Goal: Information Seeking & Learning: Learn about a topic

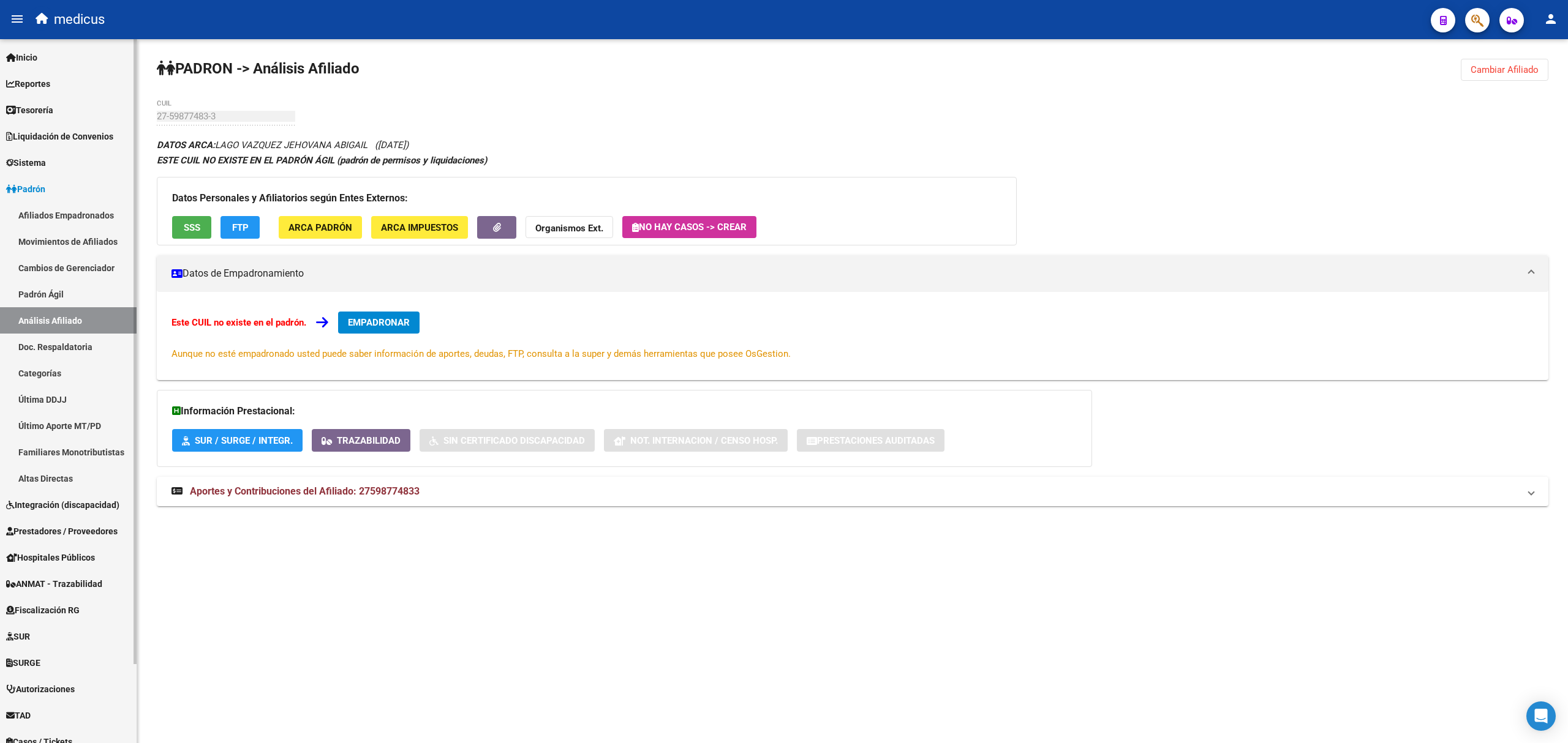
click at [35, 77] on span "Reportes" at bounding box center [28, 84] width 44 height 13
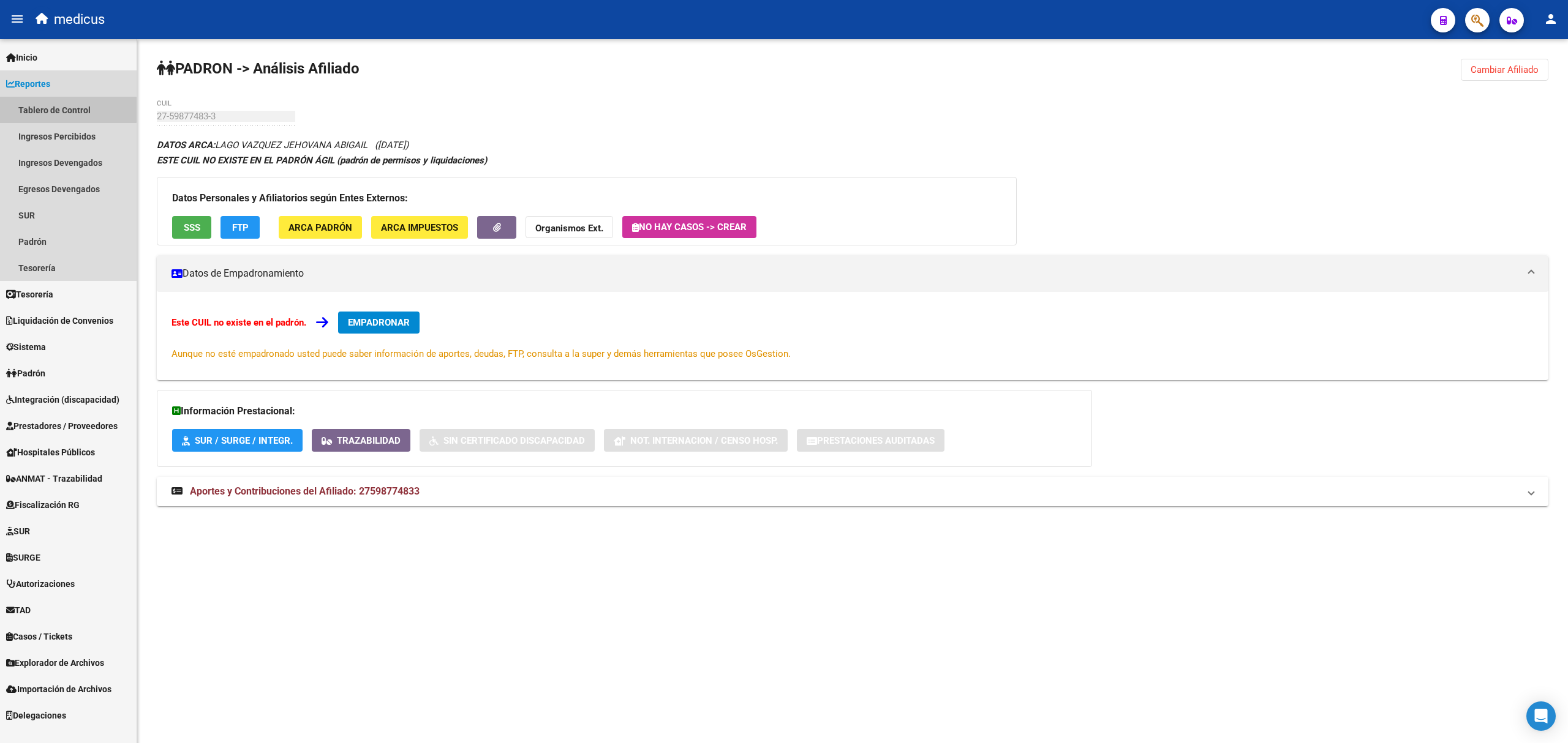
click at [47, 104] on link "Tablero de Control" at bounding box center [68, 110] width 137 height 26
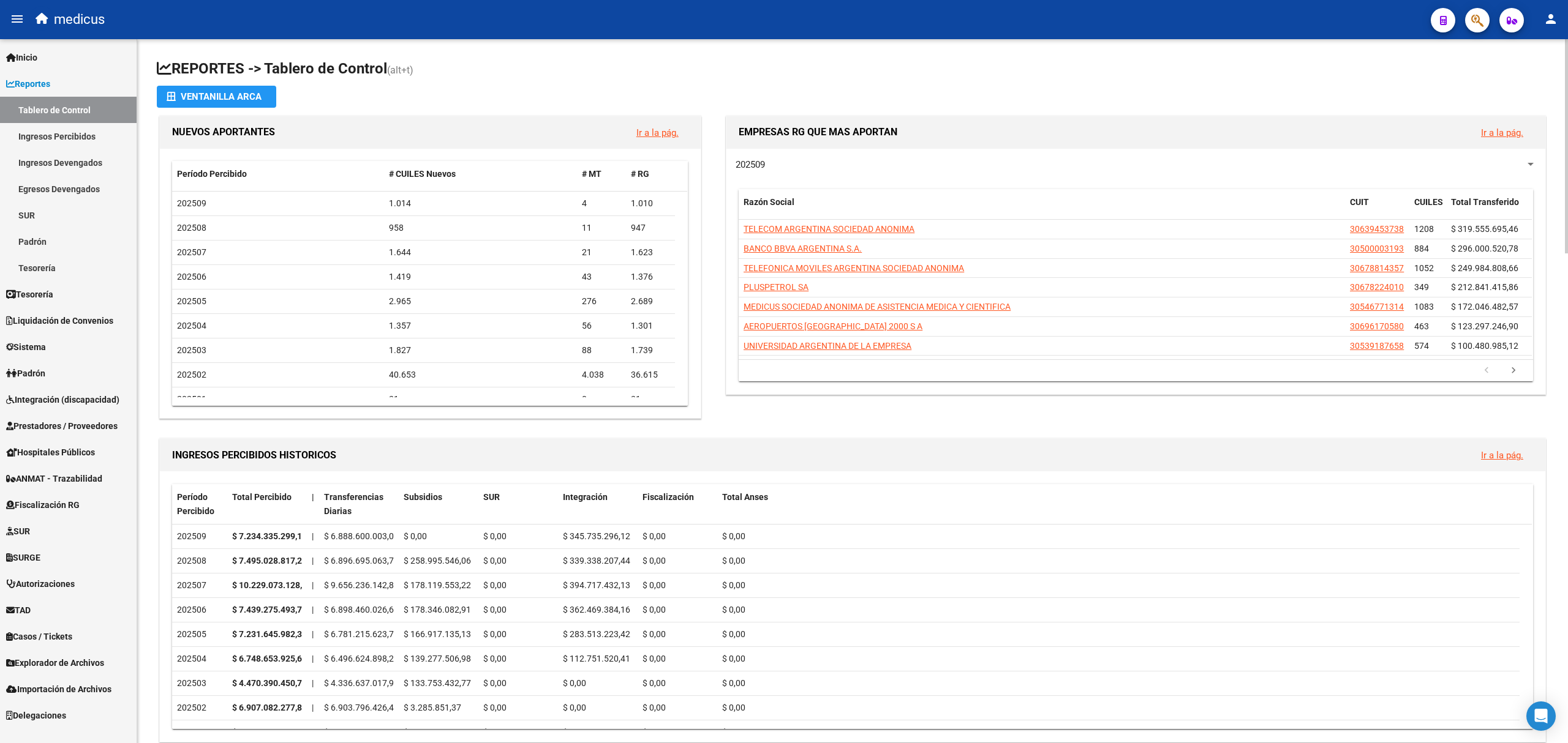
click at [1505, 456] on link "Ir a la pág." at bounding box center [1502, 455] width 42 height 11
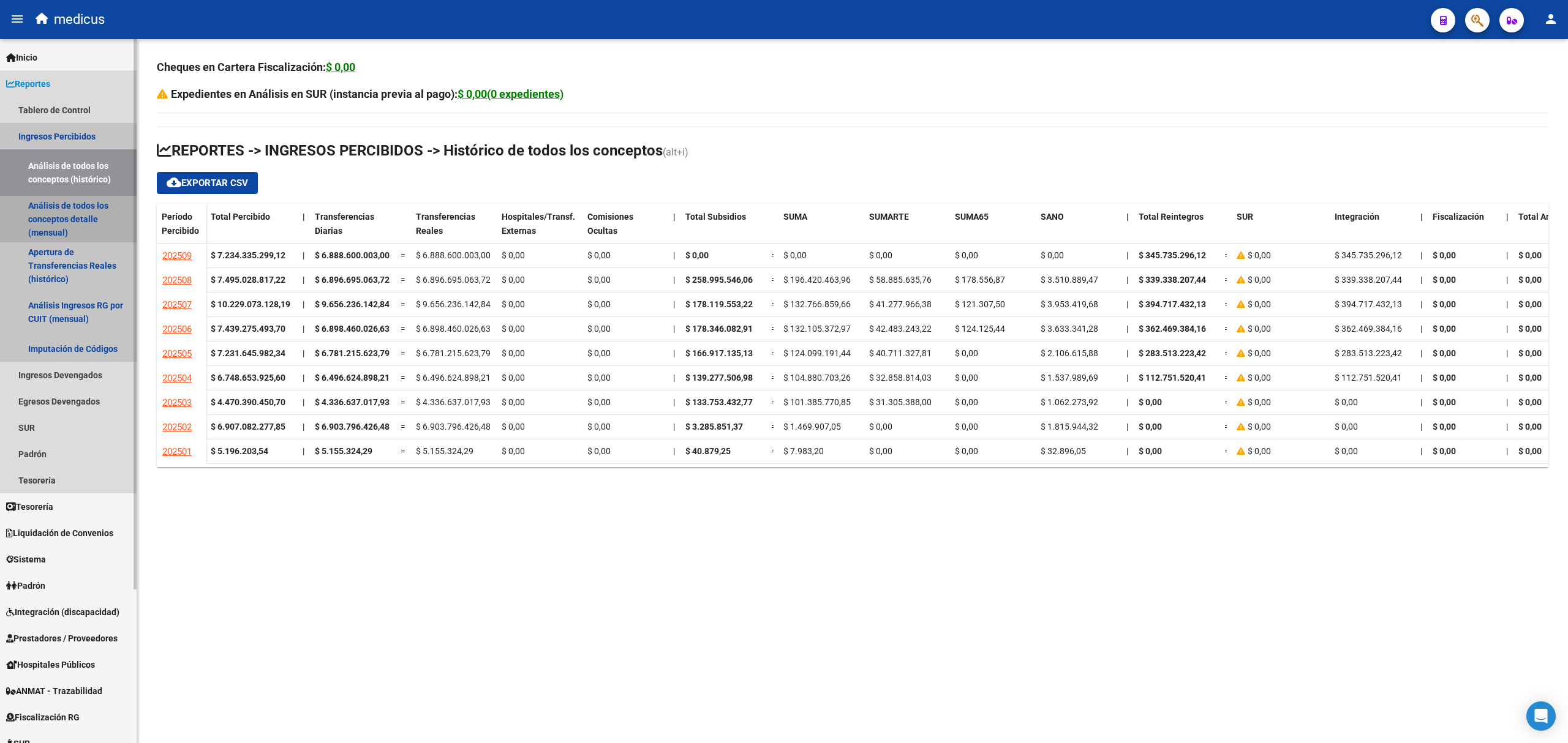
click at [81, 219] on link "Análisis de todos los conceptos detalle (mensual)" at bounding box center [68, 219] width 137 height 46
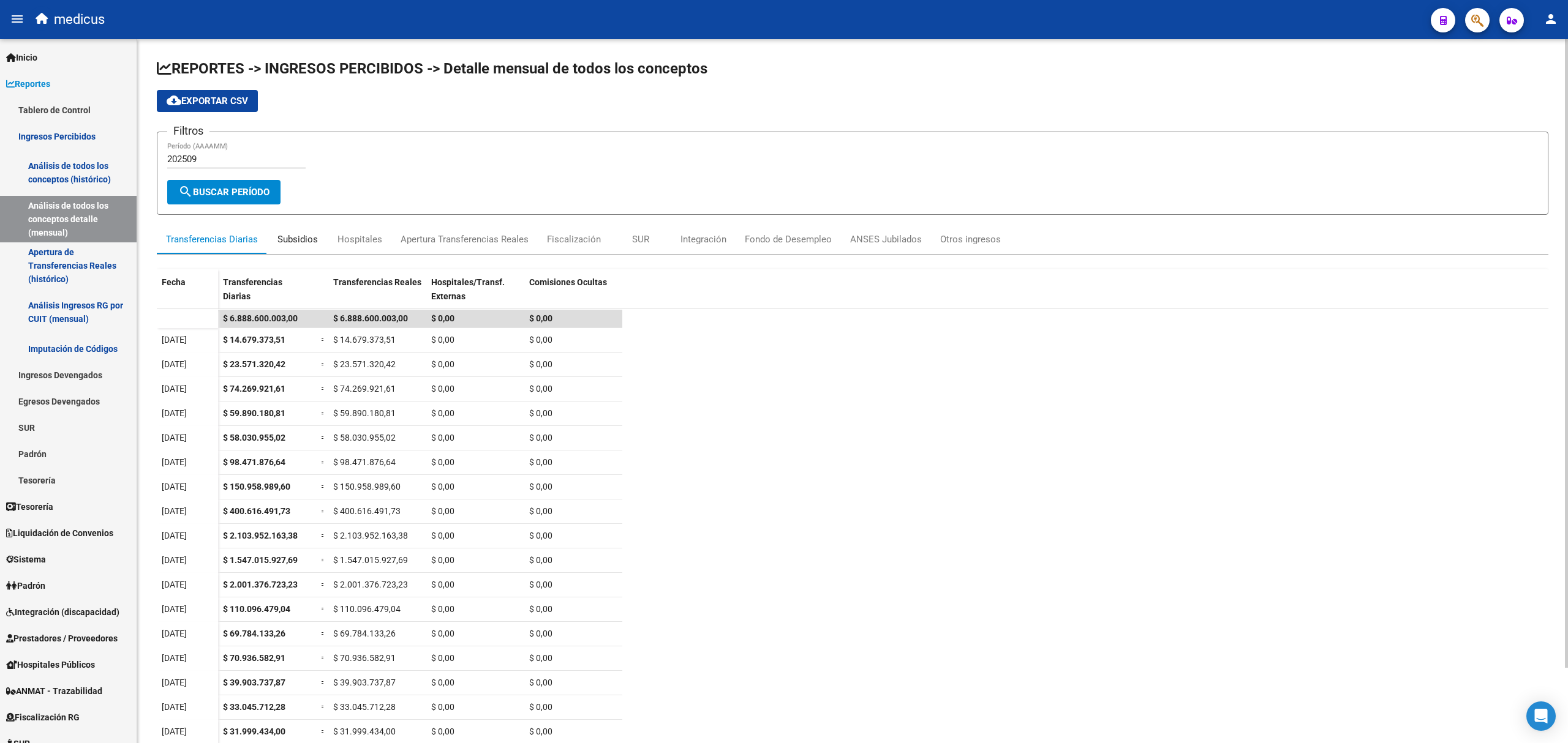
click at [301, 236] on div "Subsidios" at bounding box center [297, 239] width 40 height 13
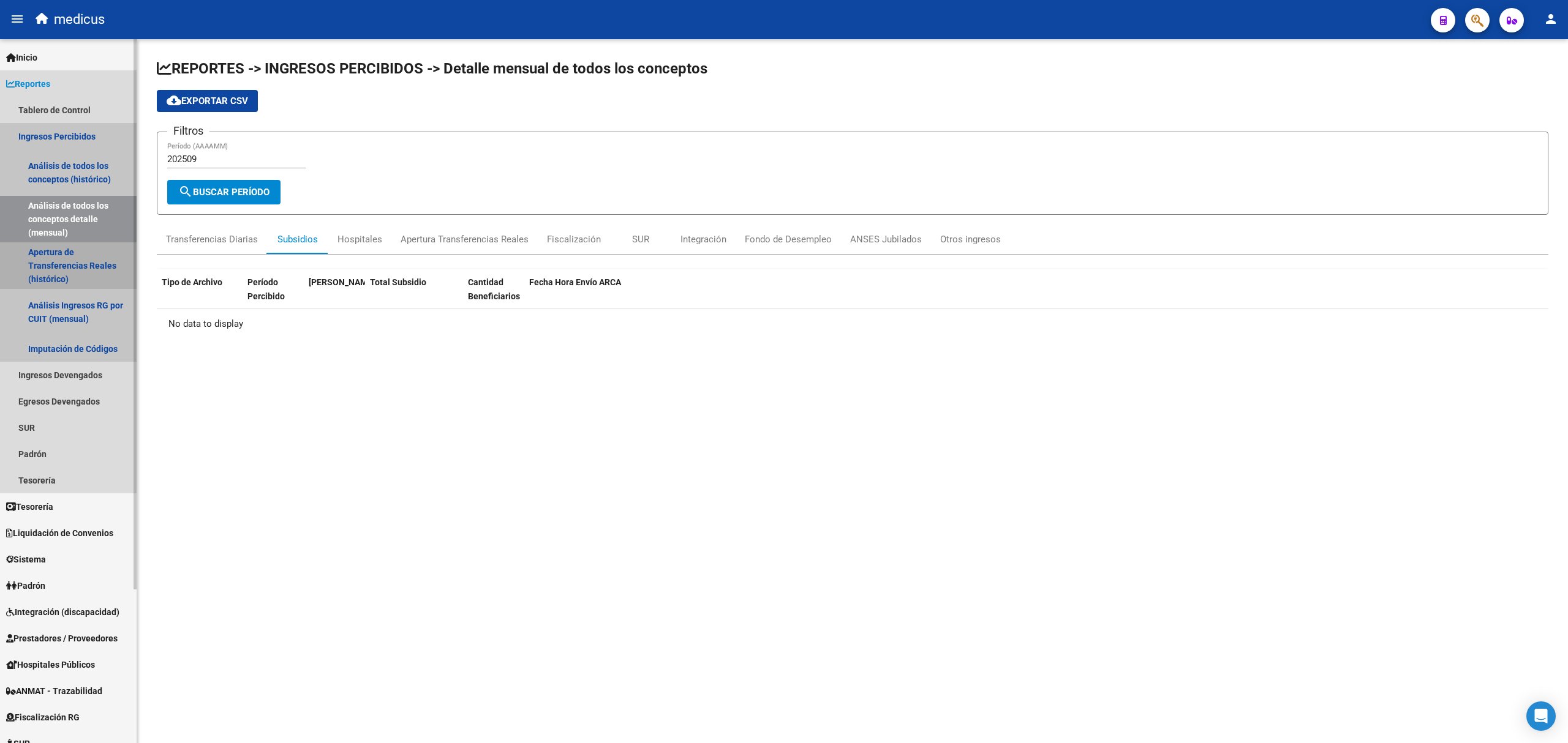
click at [76, 270] on link "Apertura de Transferencias Reales (histórico)" at bounding box center [68, 265] width 137 height 46
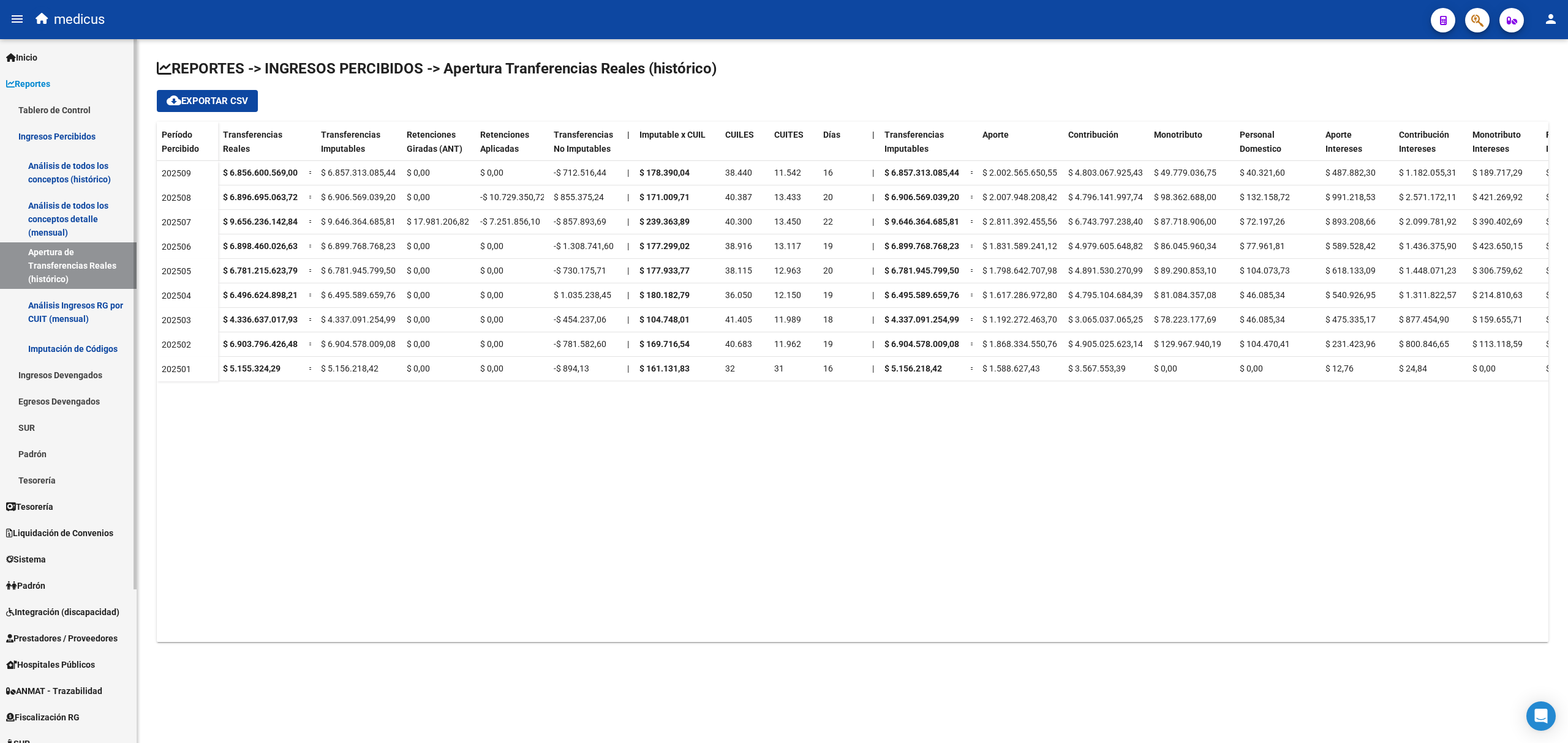
click at [77, 372] on link "Ingresos Devengados" at bounding box center [68, 375] width 137 height 26
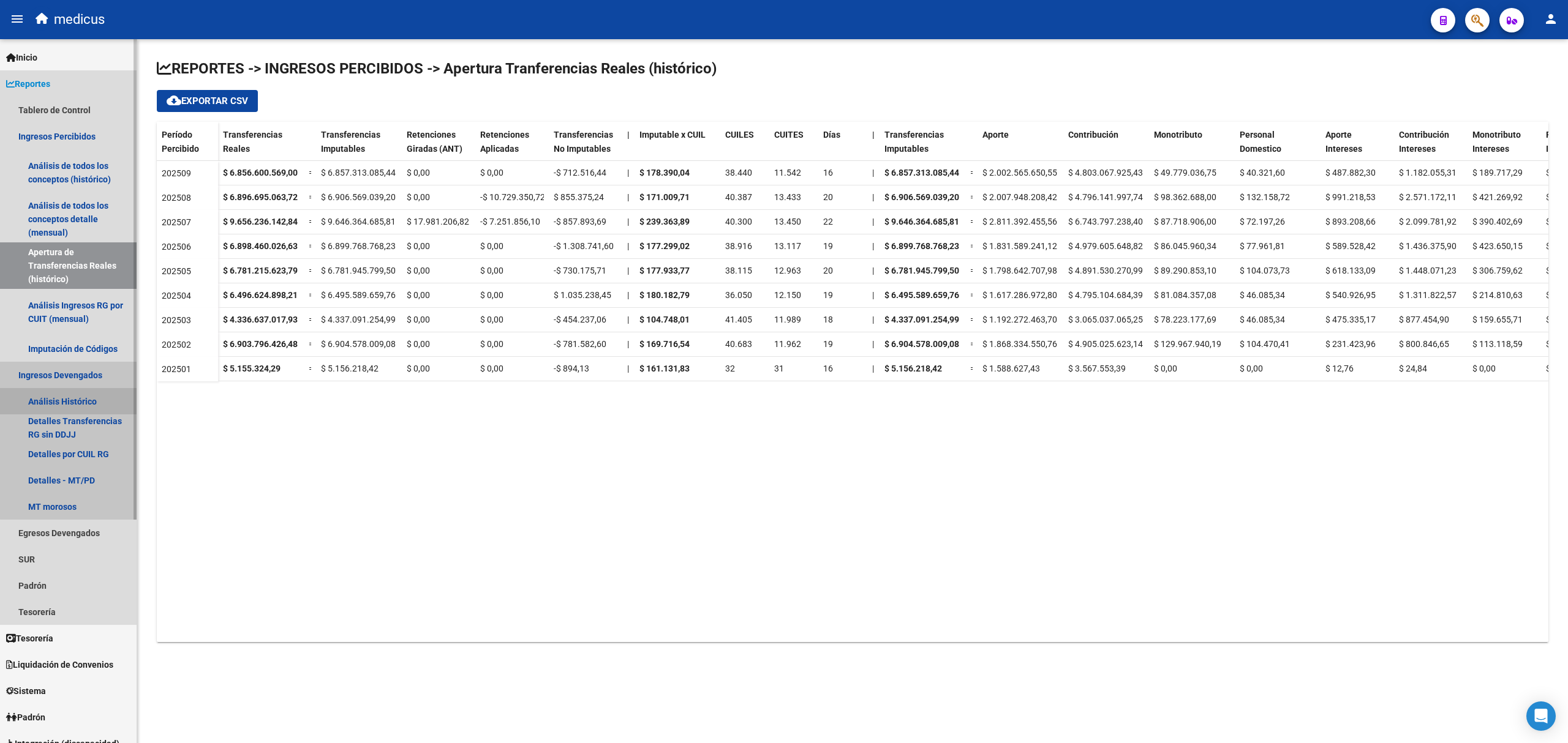
click at [94, 397] on link "Análisis Histórico" at bounding box center [68, 402] width 137 height 26
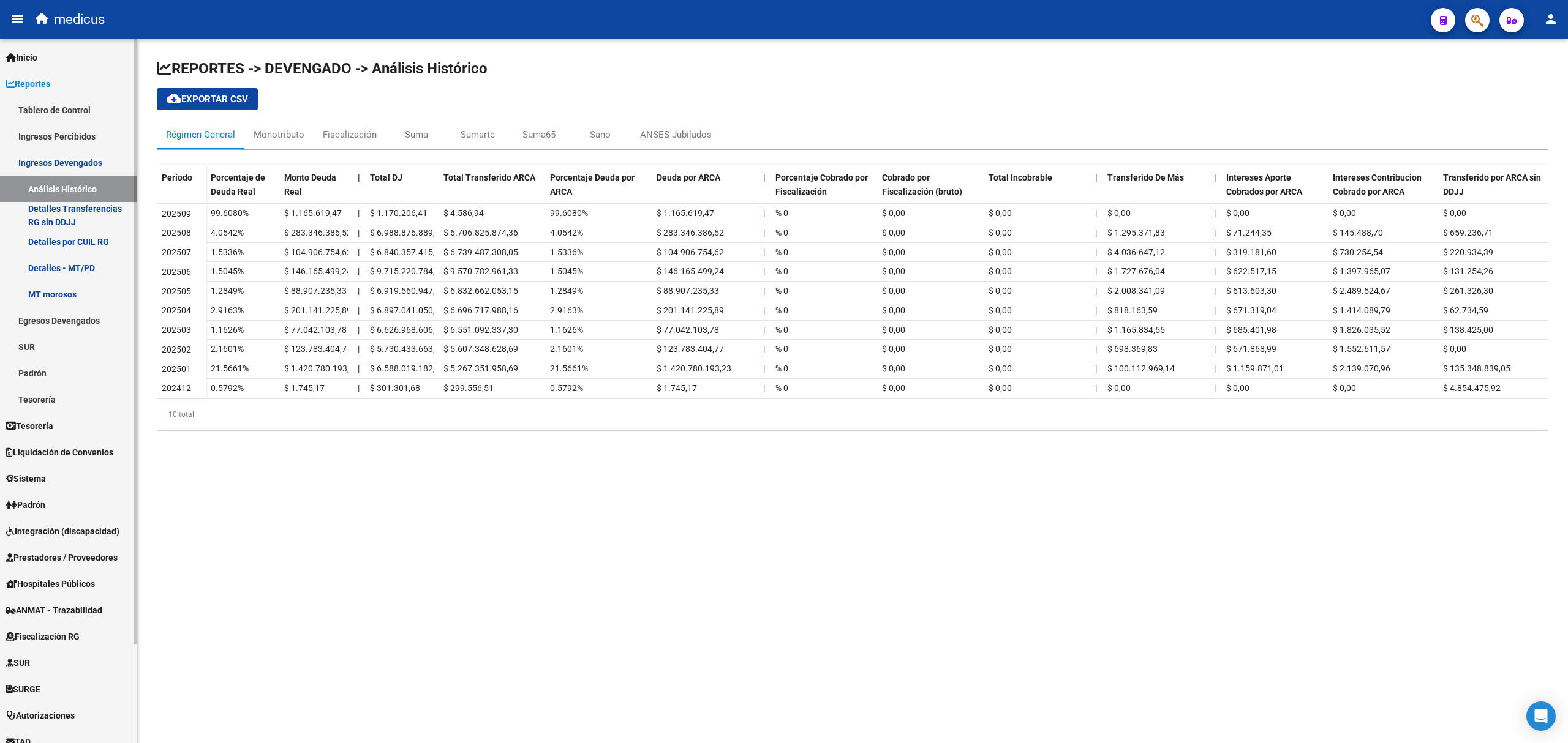
click at [79, 214] on link "Detalles Transferencias RG sin DDJJ" at bounding box center [68, 215] width 137 height 26
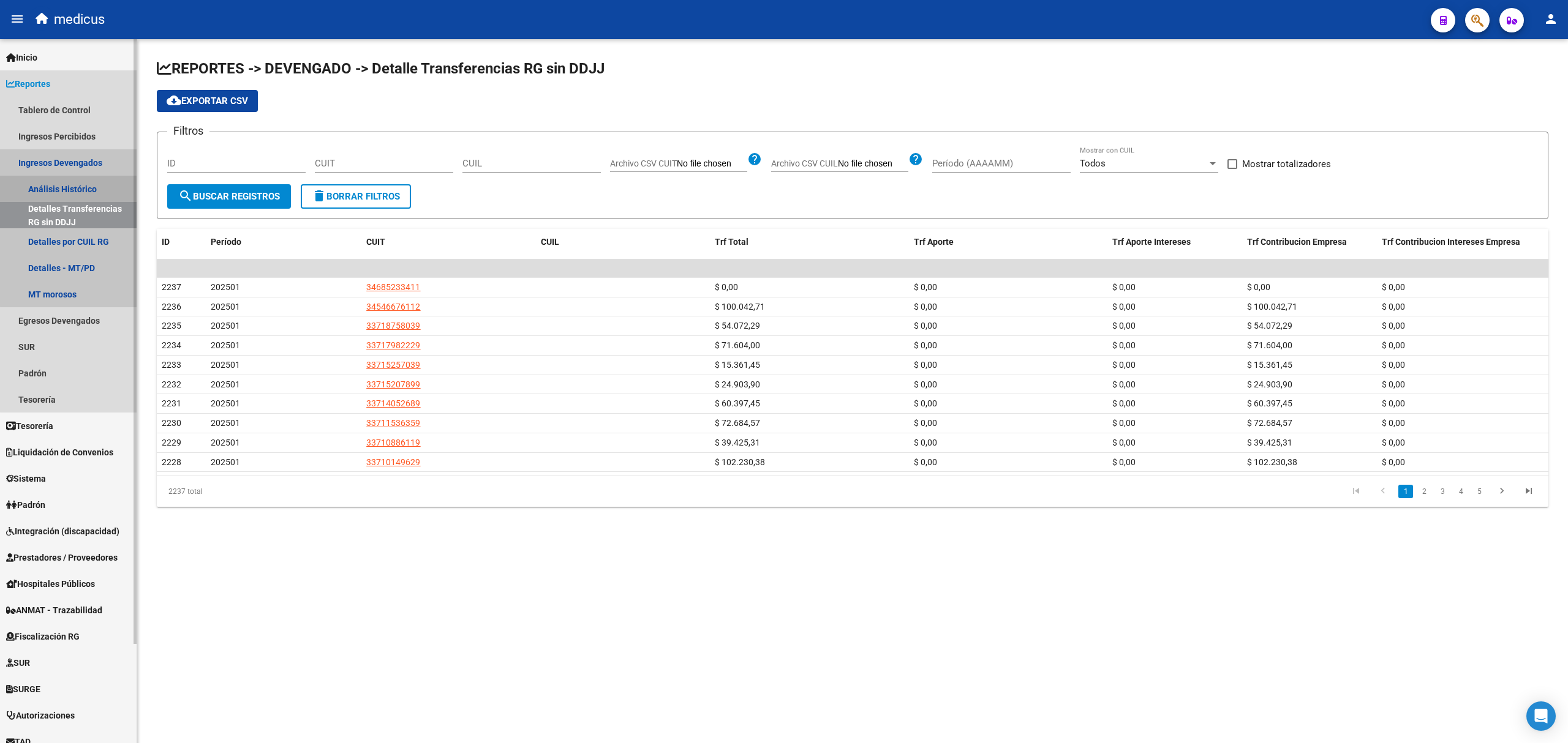
click at [76, 184] on link "Análisis Histórico" at bounding box center [68, 189] width 137 height 26
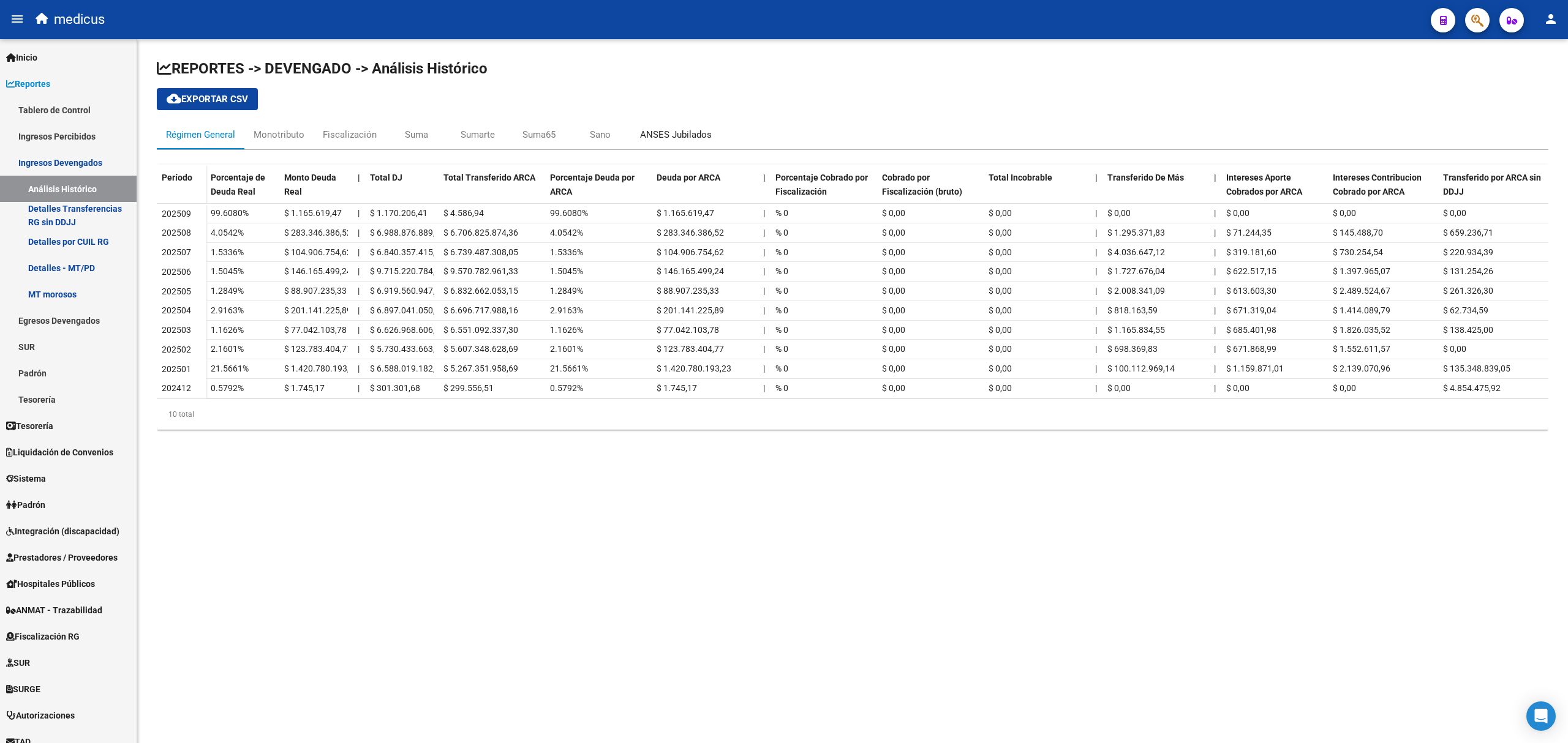
click at [674, 131] on div "ANSES Jubilados" at bounding box center [676, 135] width 71 height 13
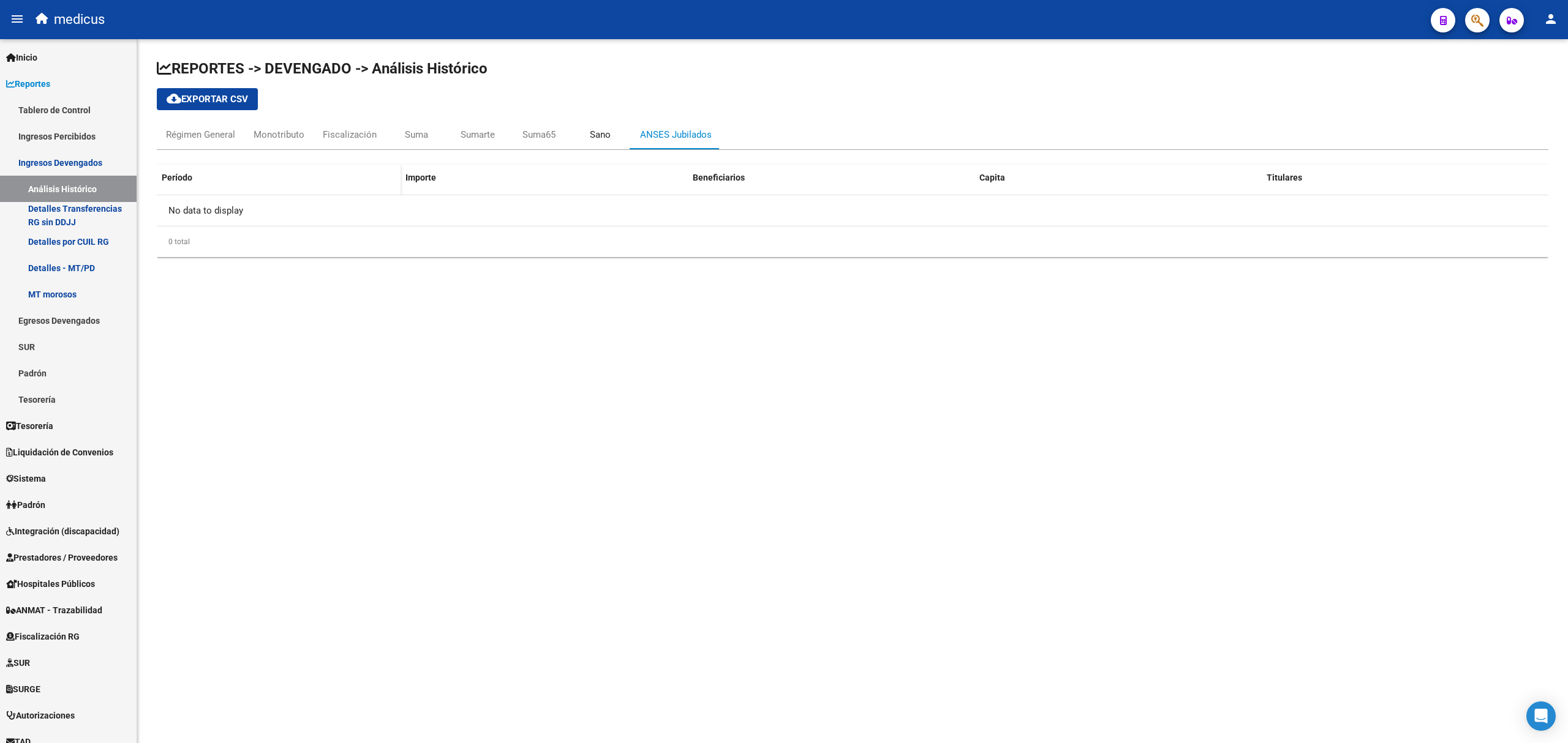
click at [598, 137] on div "Sano" at bounding box center [601, 135] width 21 height 13
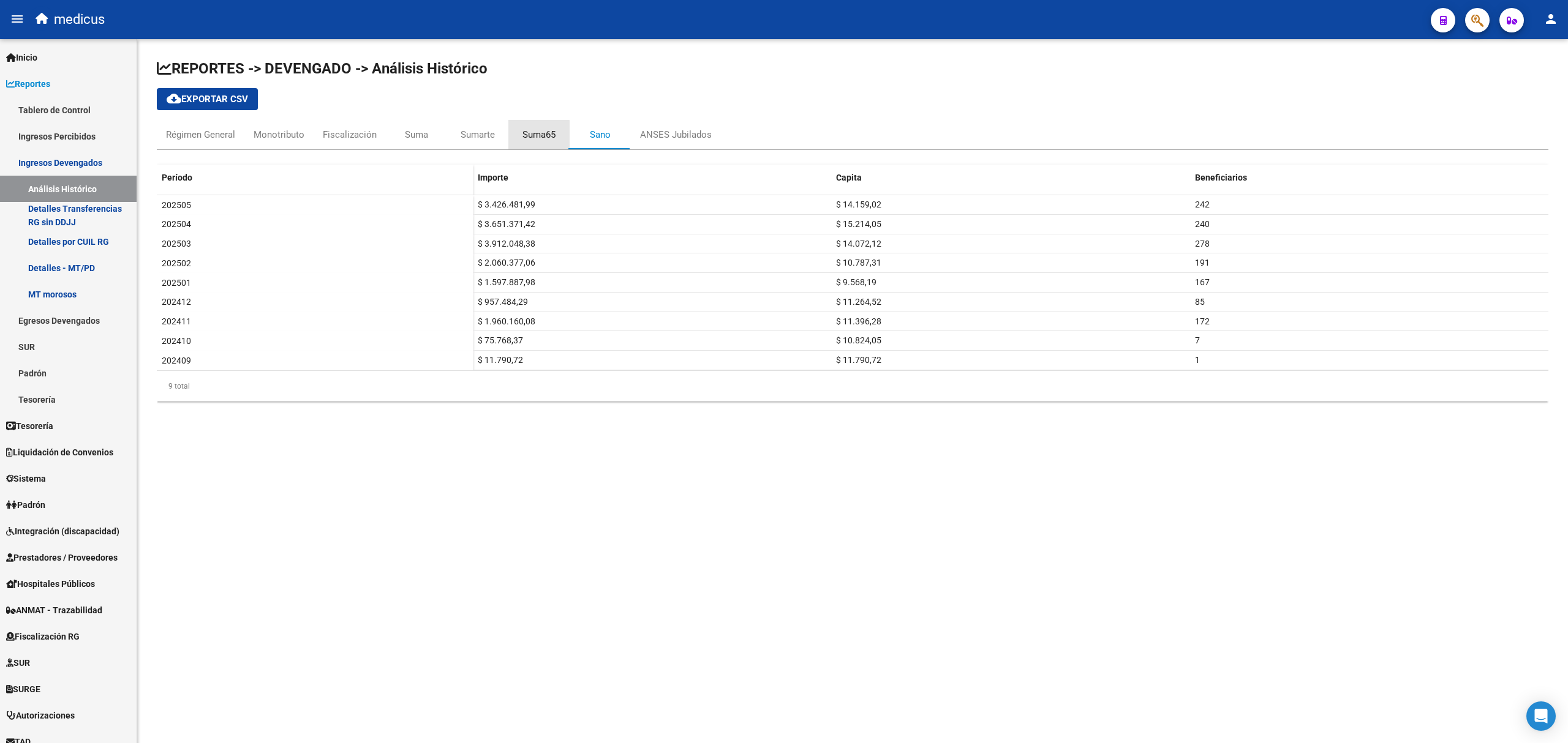
click at [531, 135] on div "Suma65" at bounding box center [539, 135] width 33 height 13
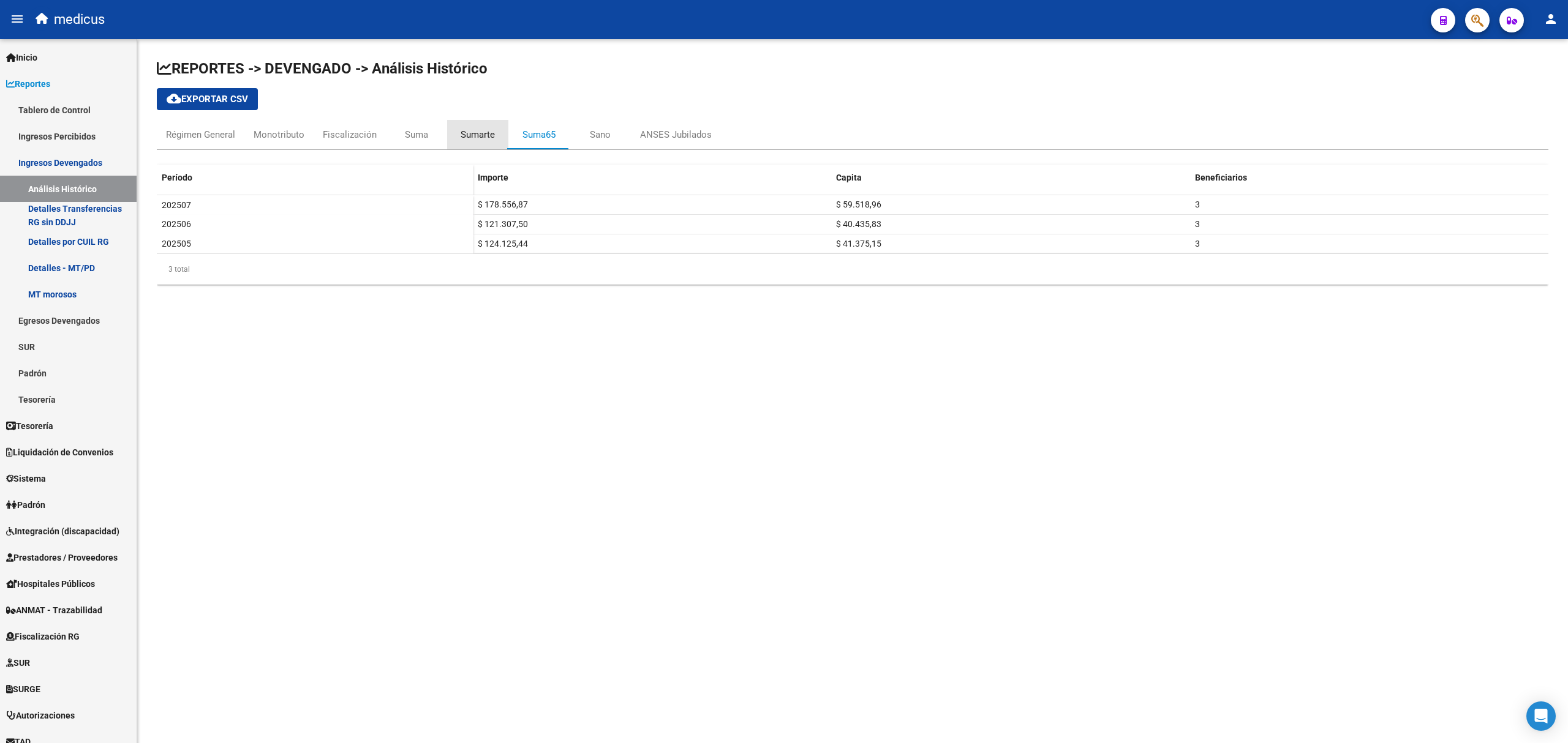
click at [478, 135] on div "Sumarte" at bounding box center [478, 135] width 34 height 13
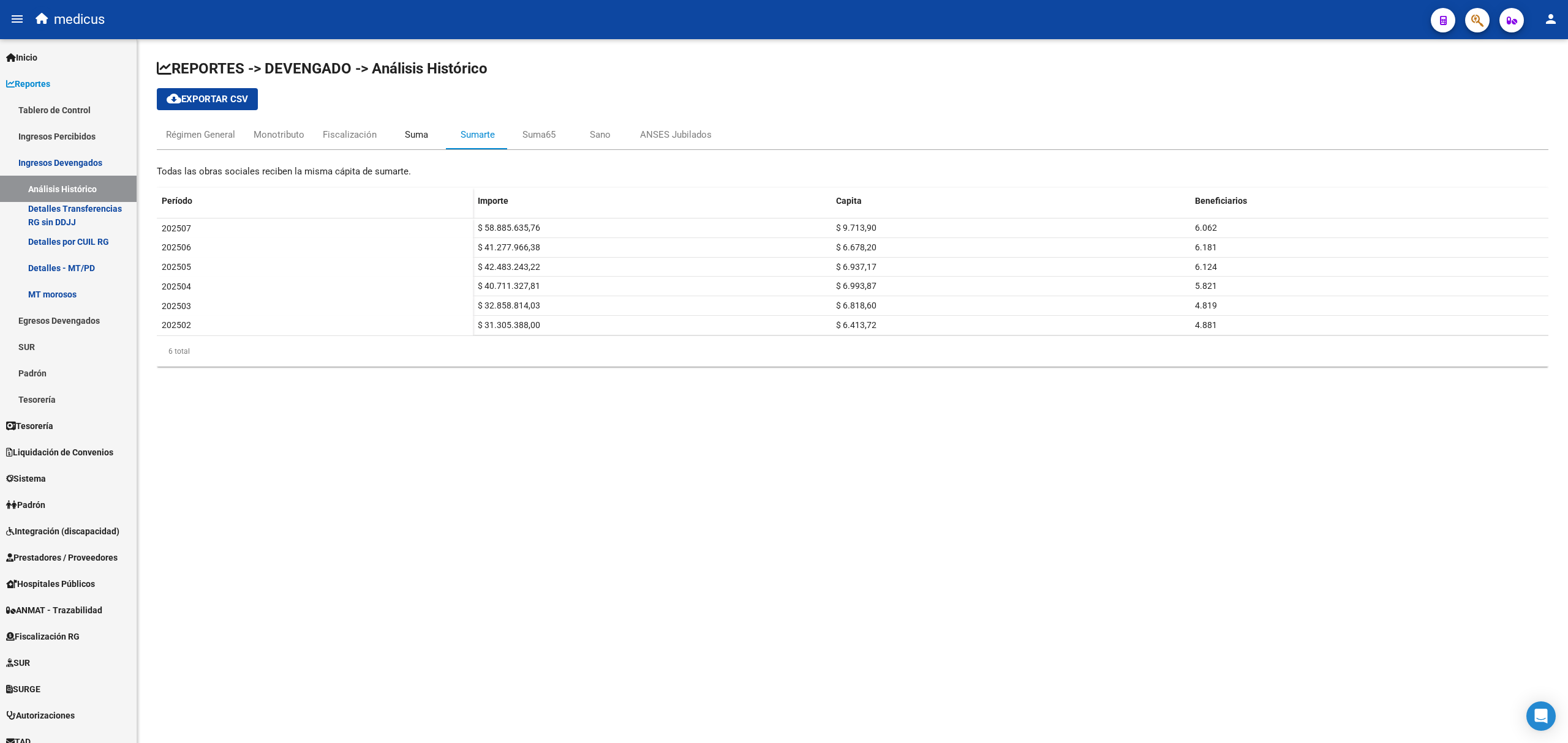
click at [410, 135] on div "Suma" at bounding box center [416, 135] width 23 height 13
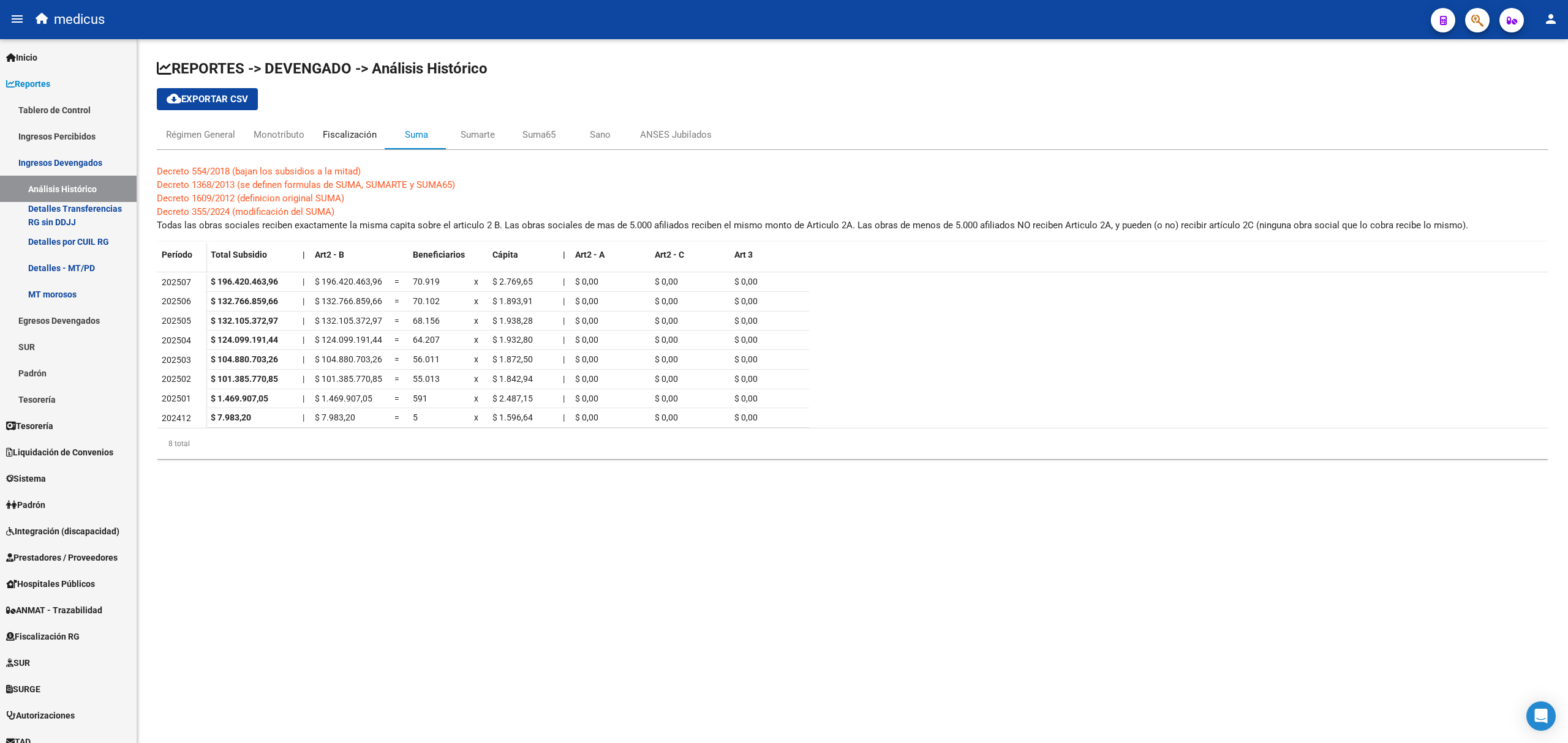
click at [354, 136] on div "Fiscalización" at bounding box center [350, 135] width 54 height 13
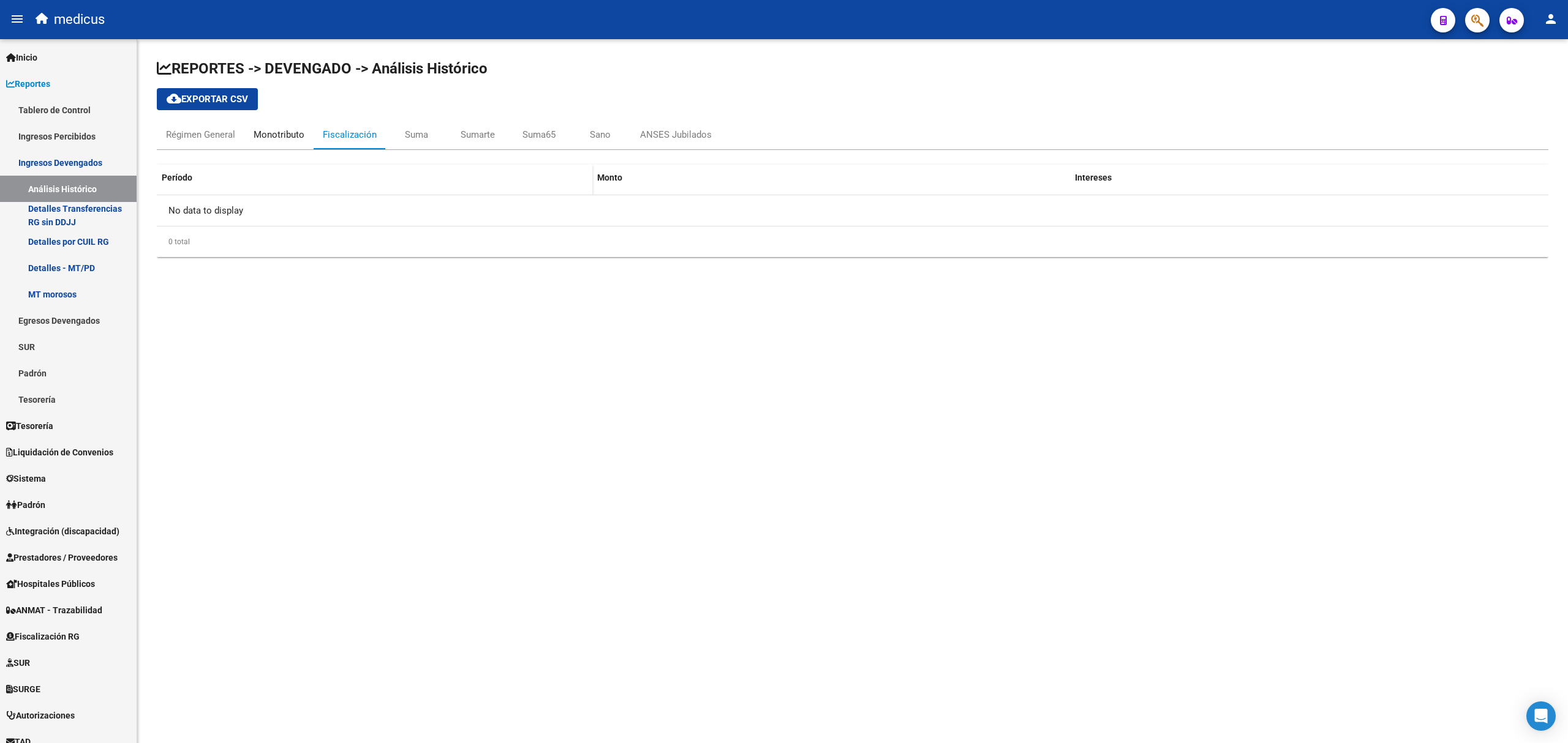
click at [272, 138] on div "Monotributo" at bounding box center [279, 135] width 51 height 13
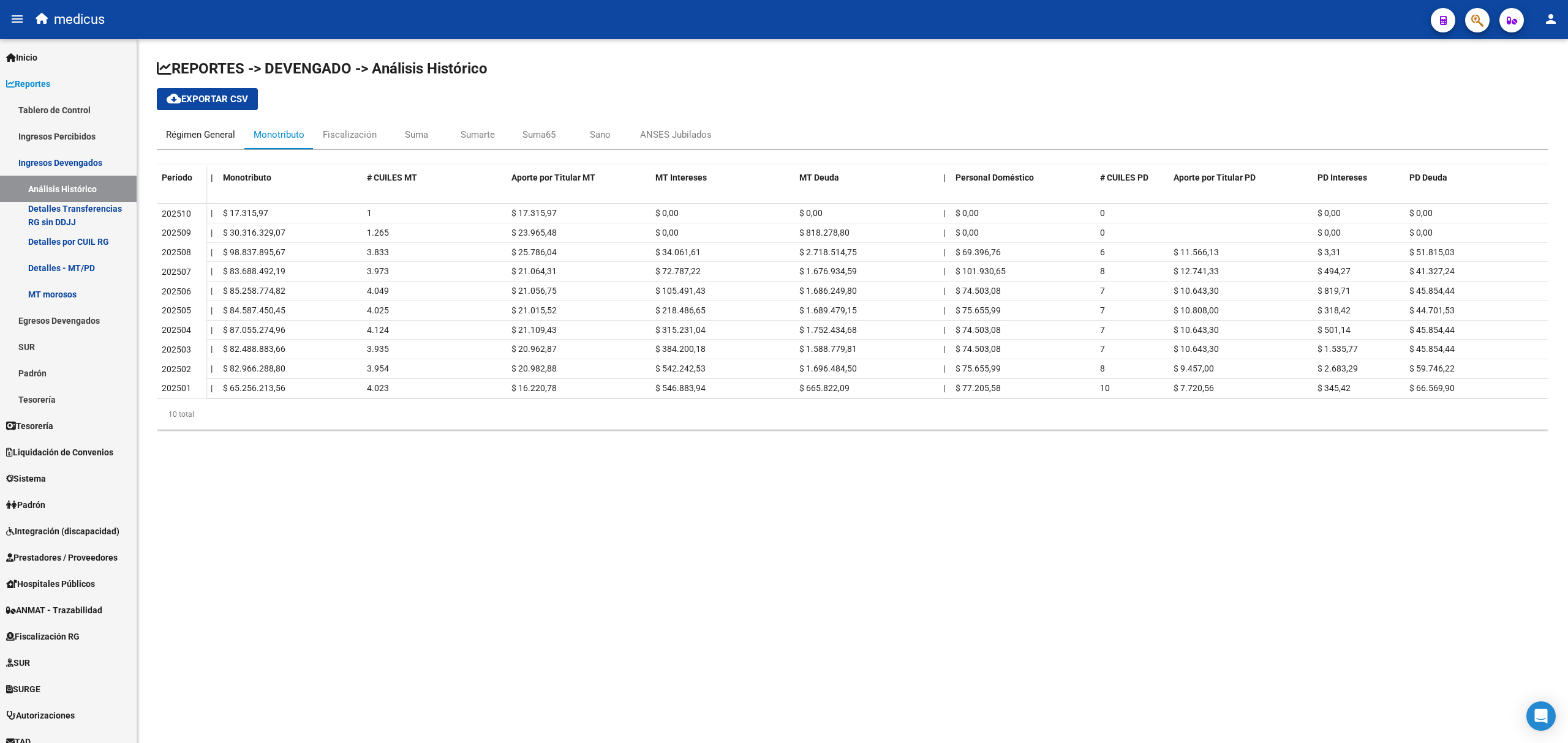
click at [209, 132] on div "Régimen General" at bounding box center [200, 135] width 69 height 13
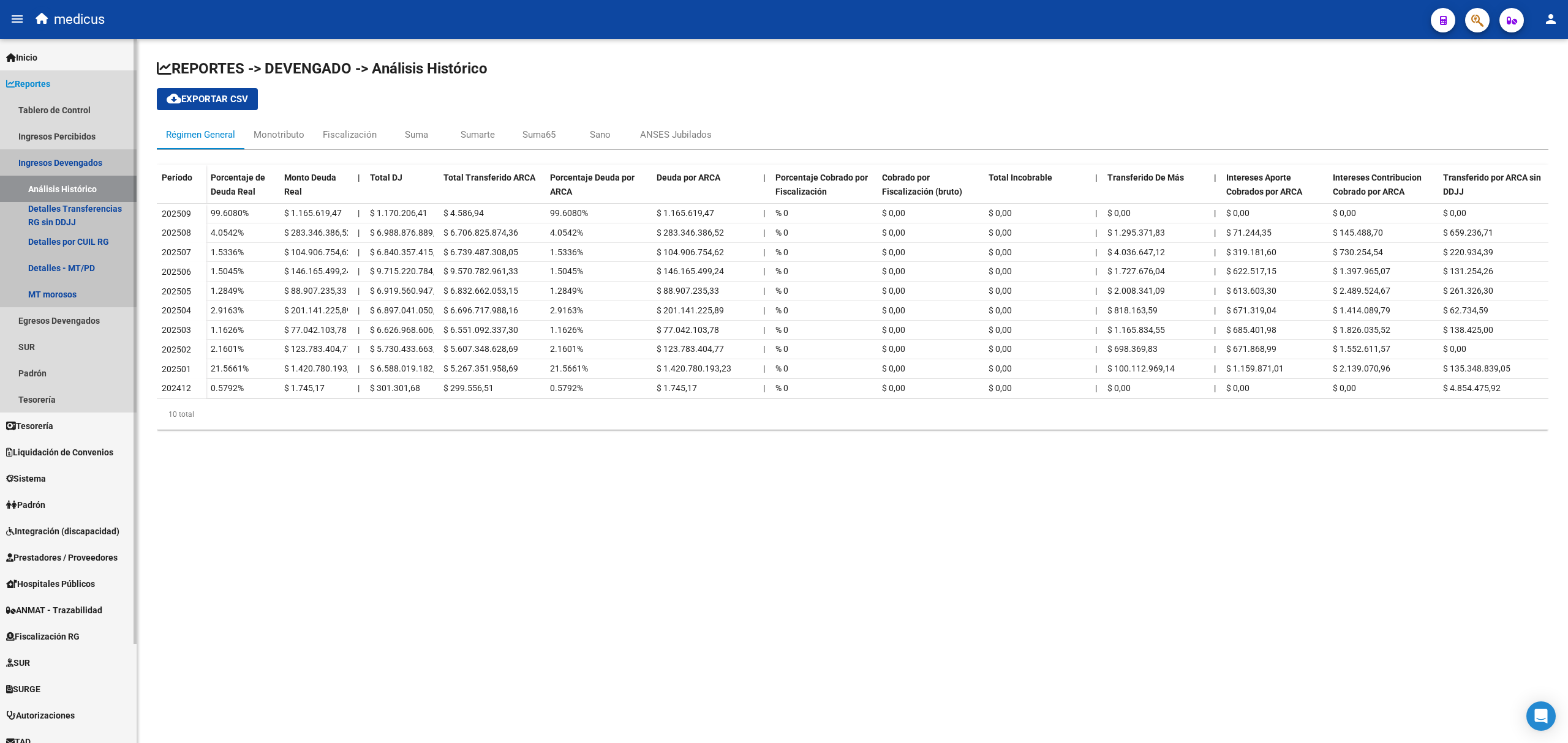
click at [67, 165] on link "Ingresos Devengados" at bounding box center [68, 162] width 137 height 26
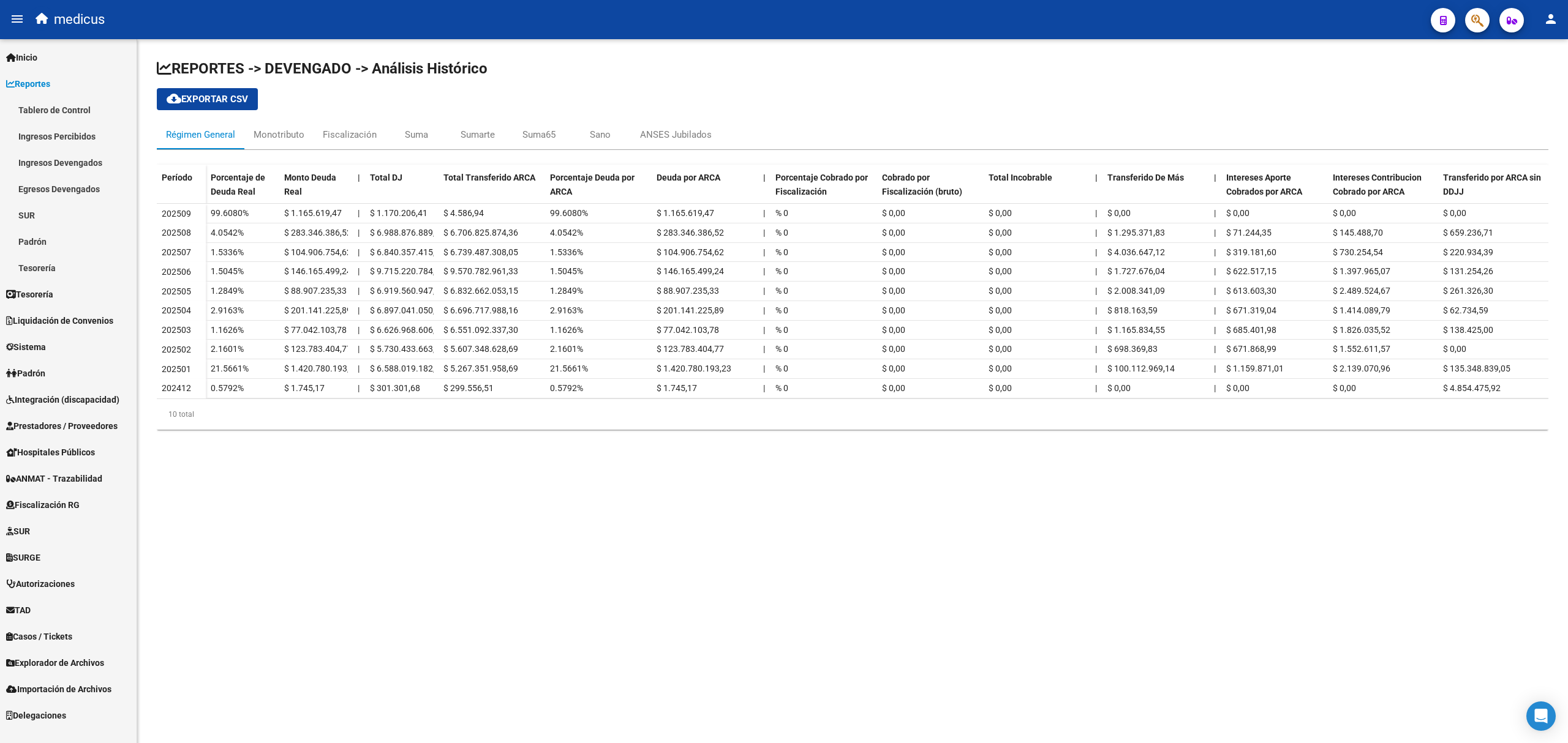
click at [67, 129] on link "Ingresos Percibidos" at bounding box center [68, 136] width 137 height 26
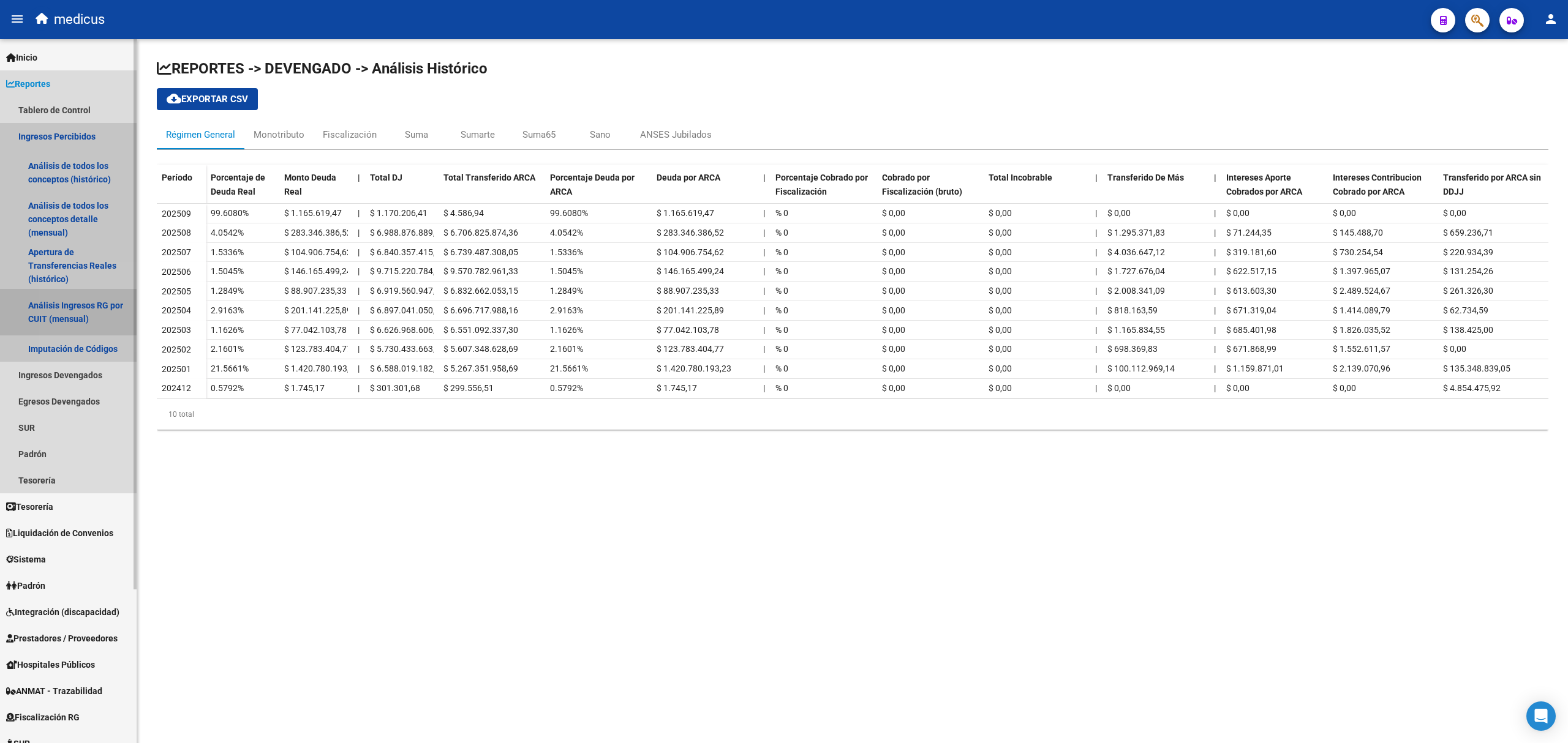
click at [79, 302] on link "Análisis Ingresos RG por CUIT (mensual)" at bounding box center [68, 312] width 137 height 46
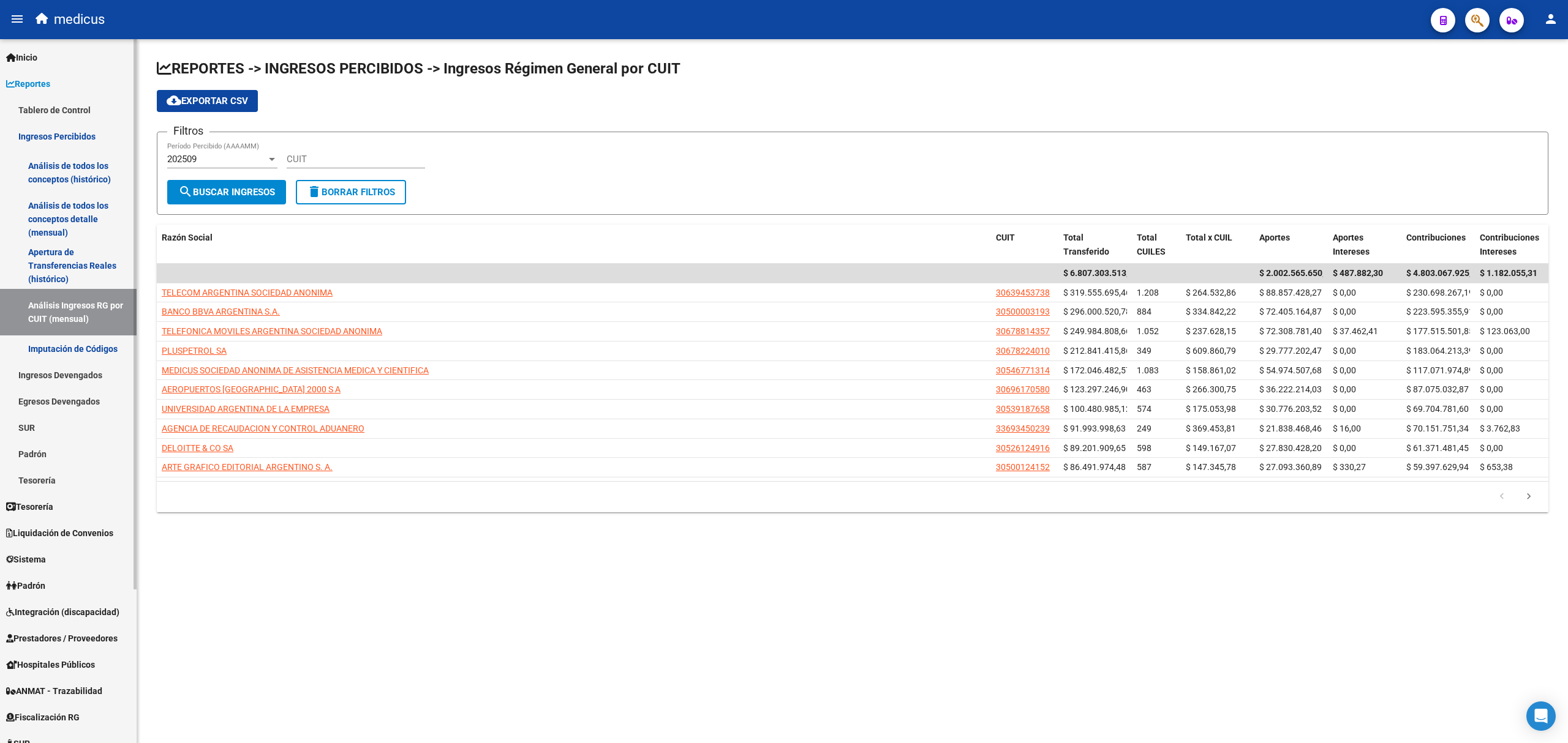
click at [77, 346] on link "Imputación de Códigos" at bounding box center [68, 349] width 137 height 26
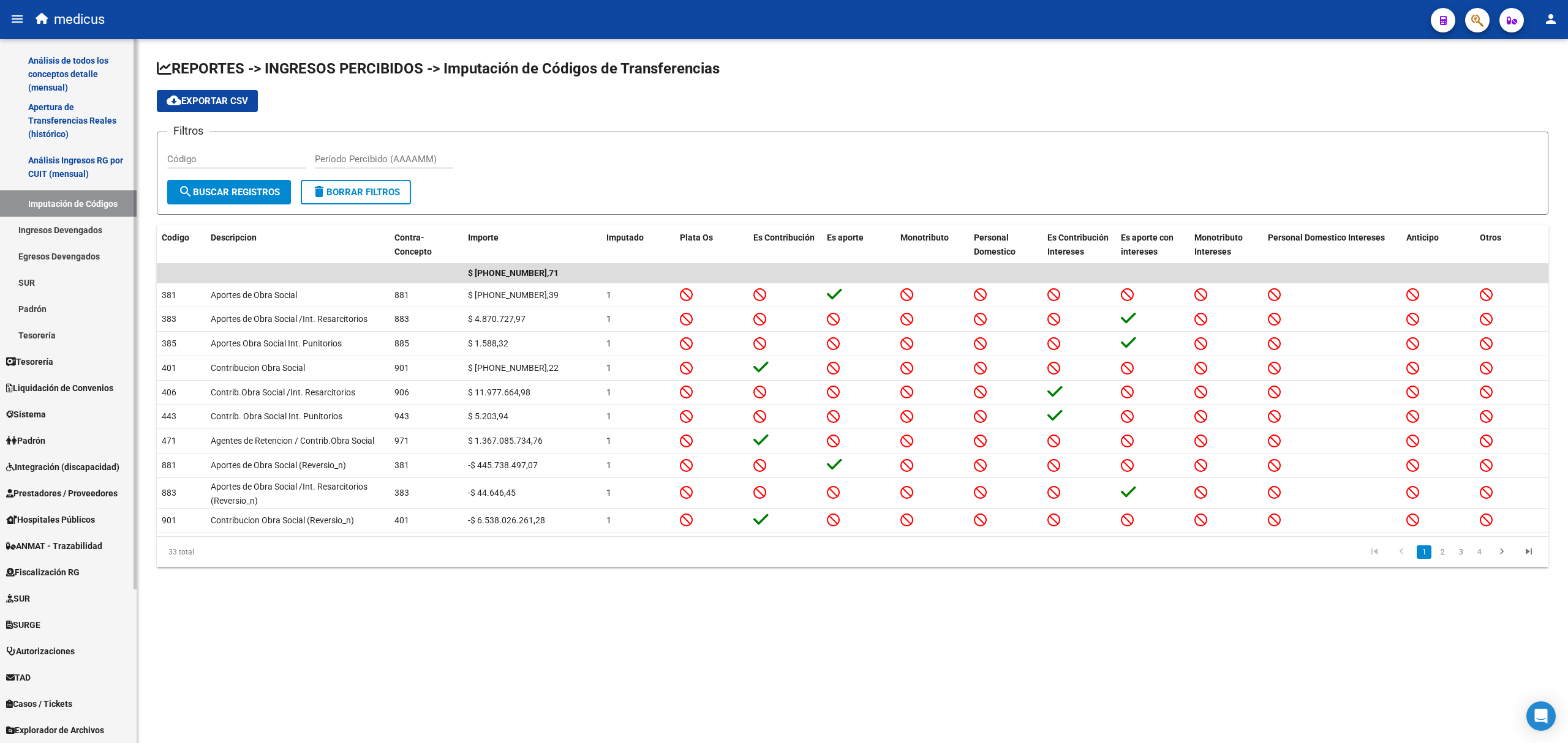
scroll to position [197, 0]
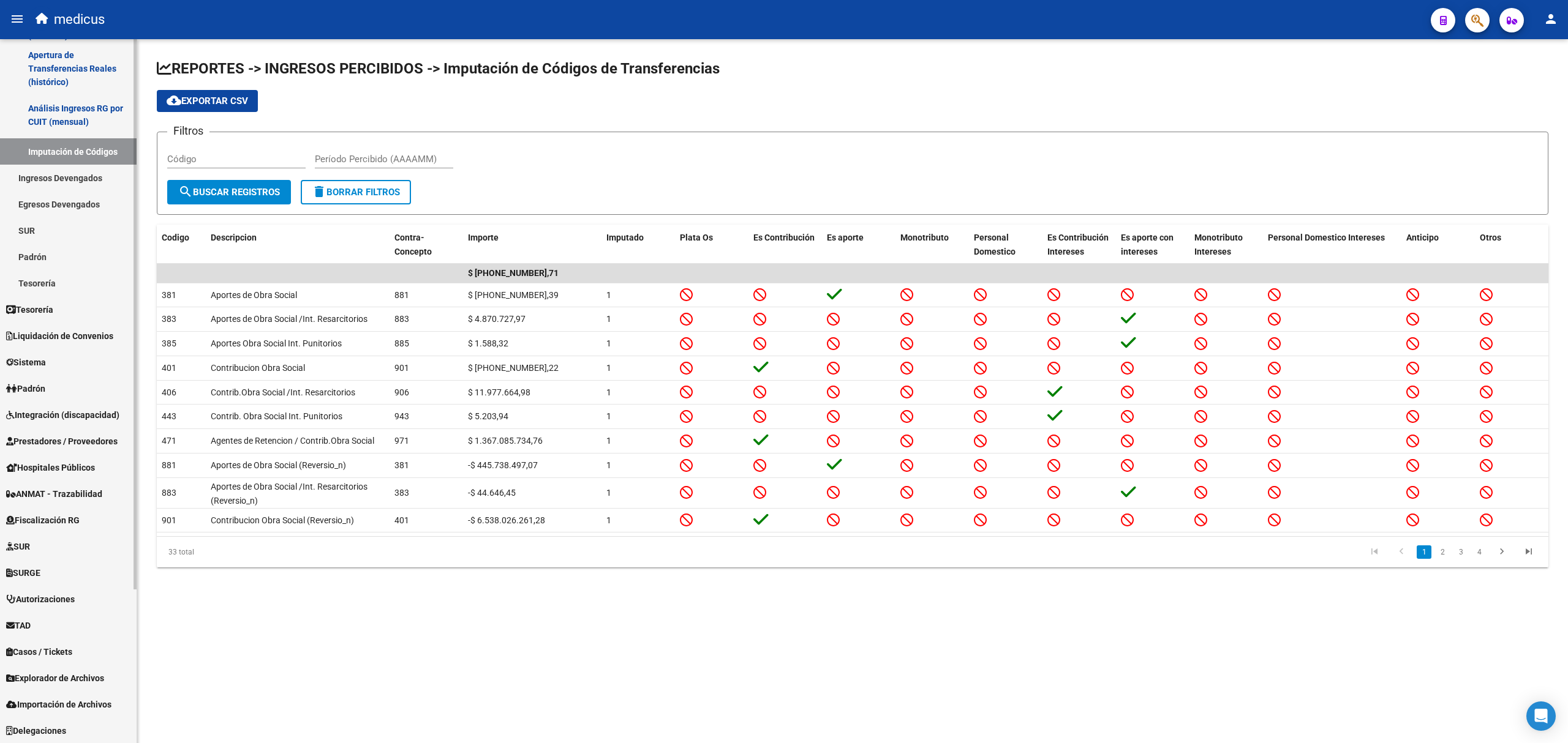
click at [52, 572] on link "SURGE" at bounding box center [68, 573] width 137 height 26
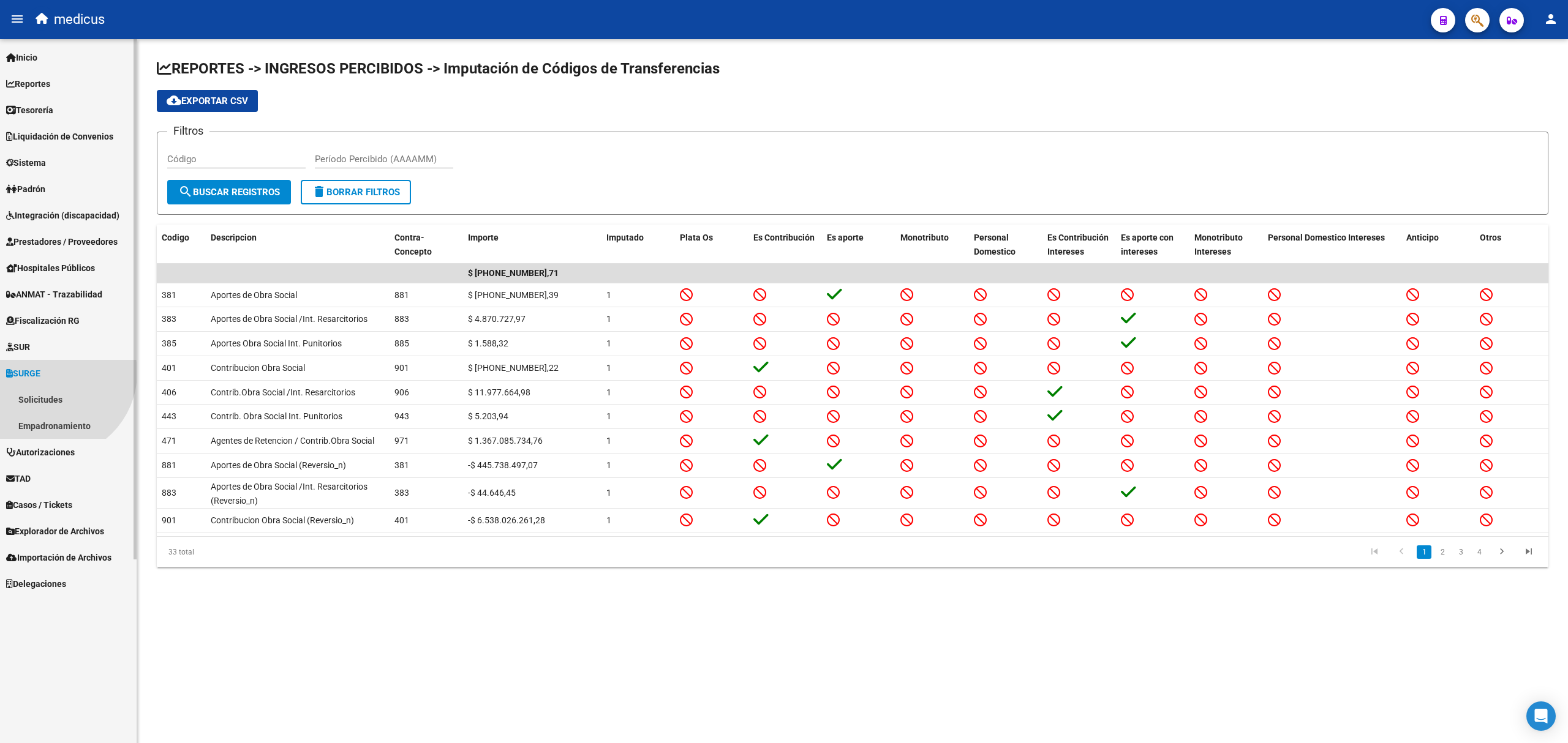
scroll to position [0, 0]
click at [44, 402] on link "Solicitudes" at bounding box center [68, 400] width 137 height 26
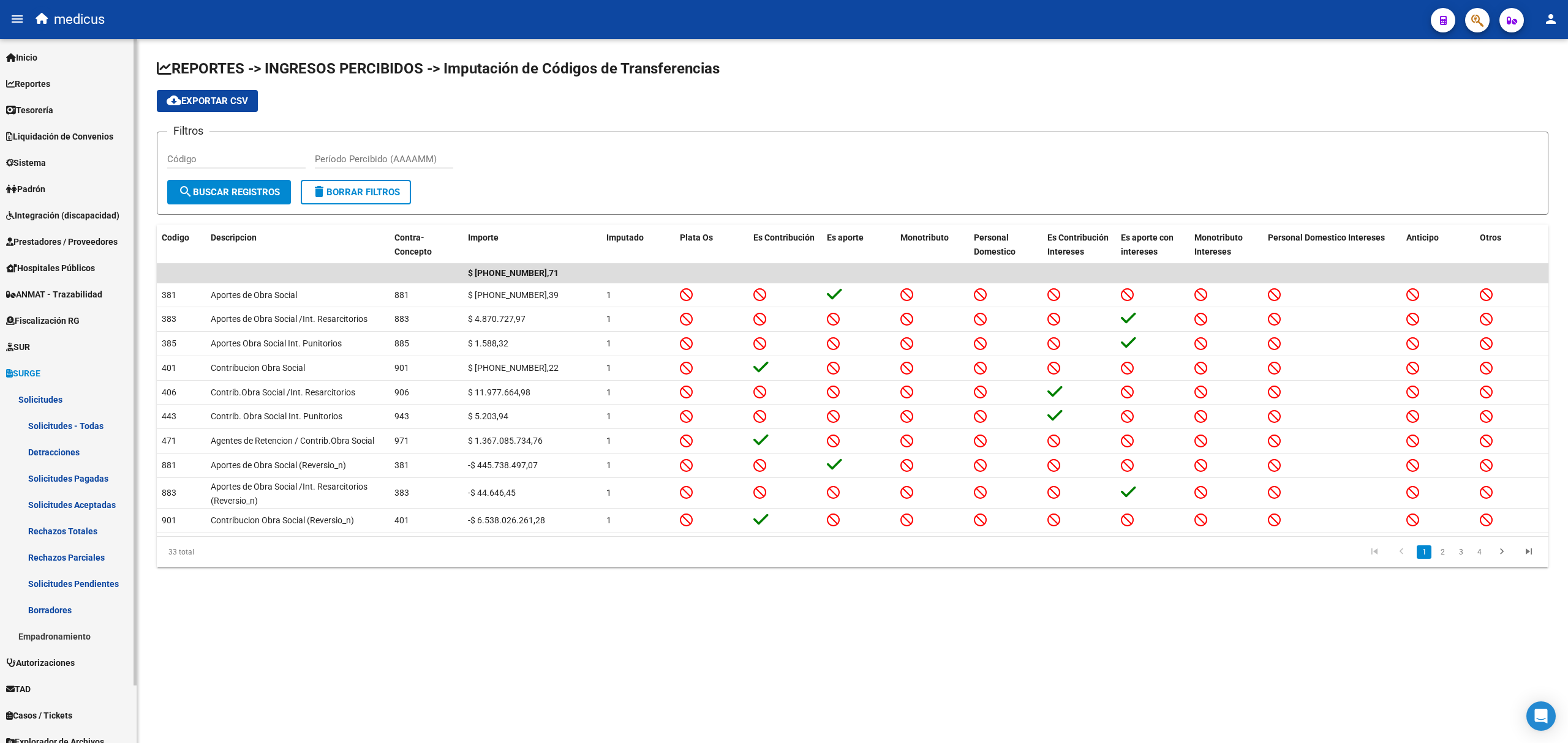
click at [77, 478] on link "Solicitudes Pagadas" at bounding box center [68, 478] width 137 height 26
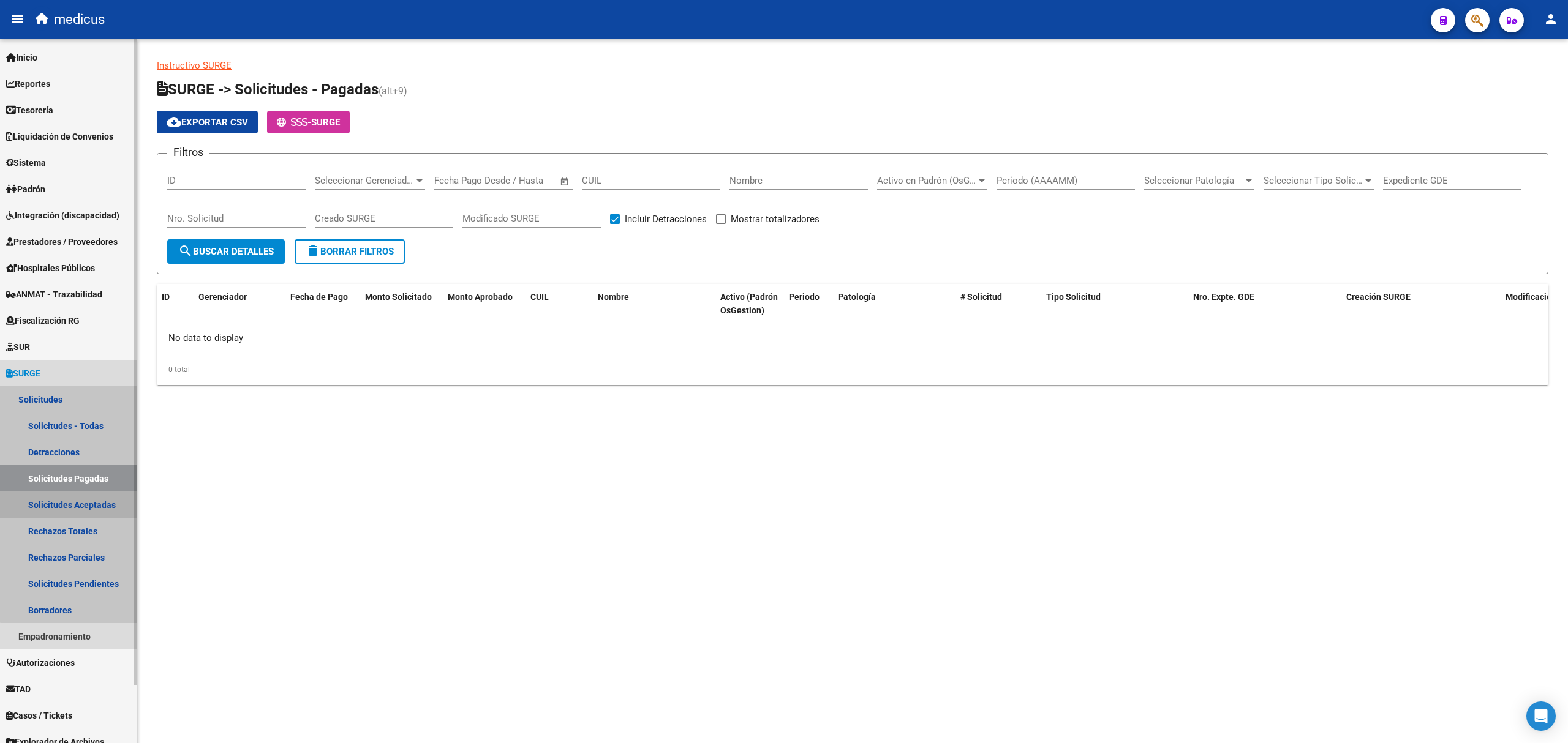
click at [77, 505] on link "Solicitudes Aceptadas" at bounding box center [68, 505] width 137 height 26
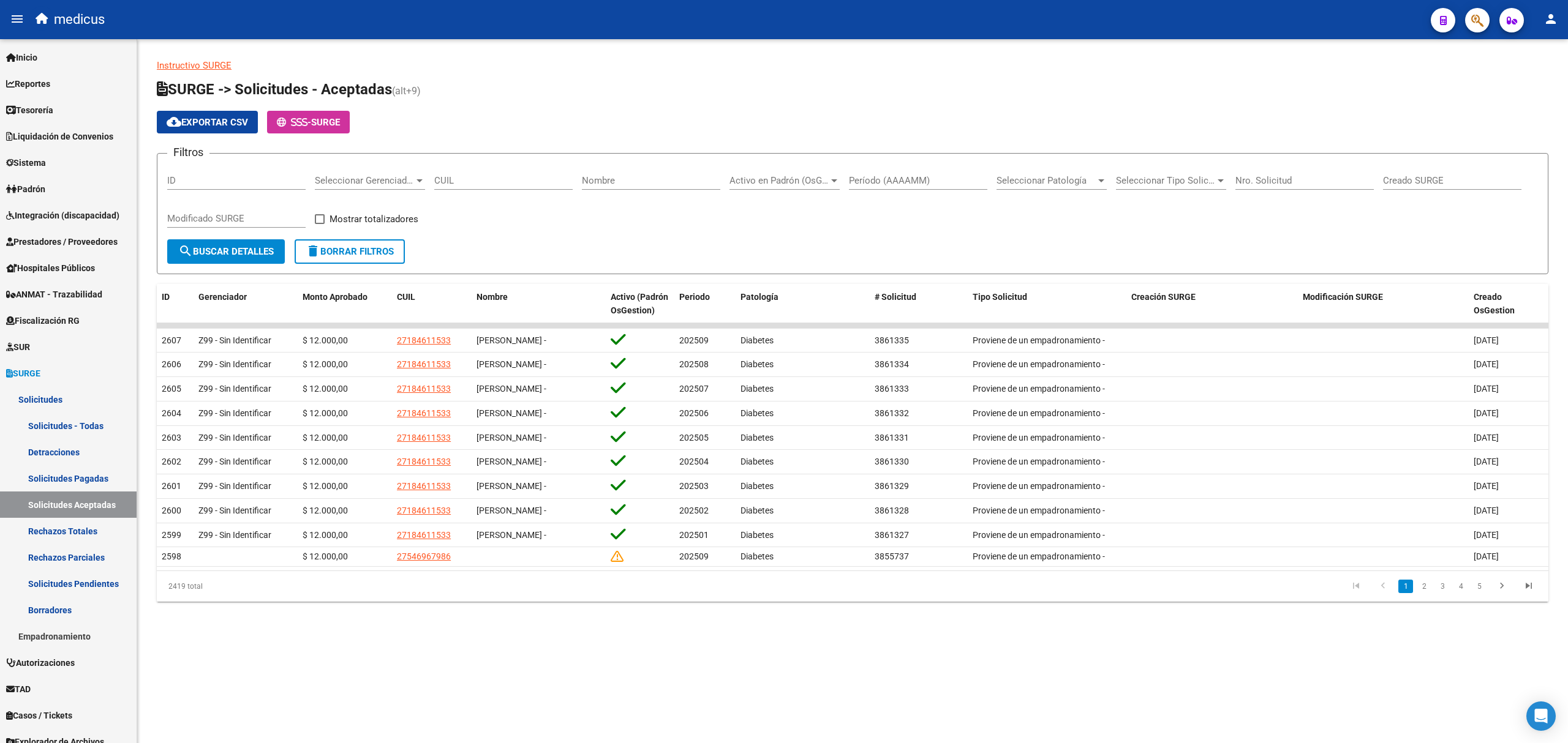
click at [316, 221] on span at bounding box center [319, 219] width 10 height 10
click at [319, 224] on input "Mostrar totalizadores" at bounding box center [319, 224] width 1 height 1
checkbox input "true"
click at [223, 248] on span "search Buscar Detalles" at bounding box center [226, 252] width 96 height 11
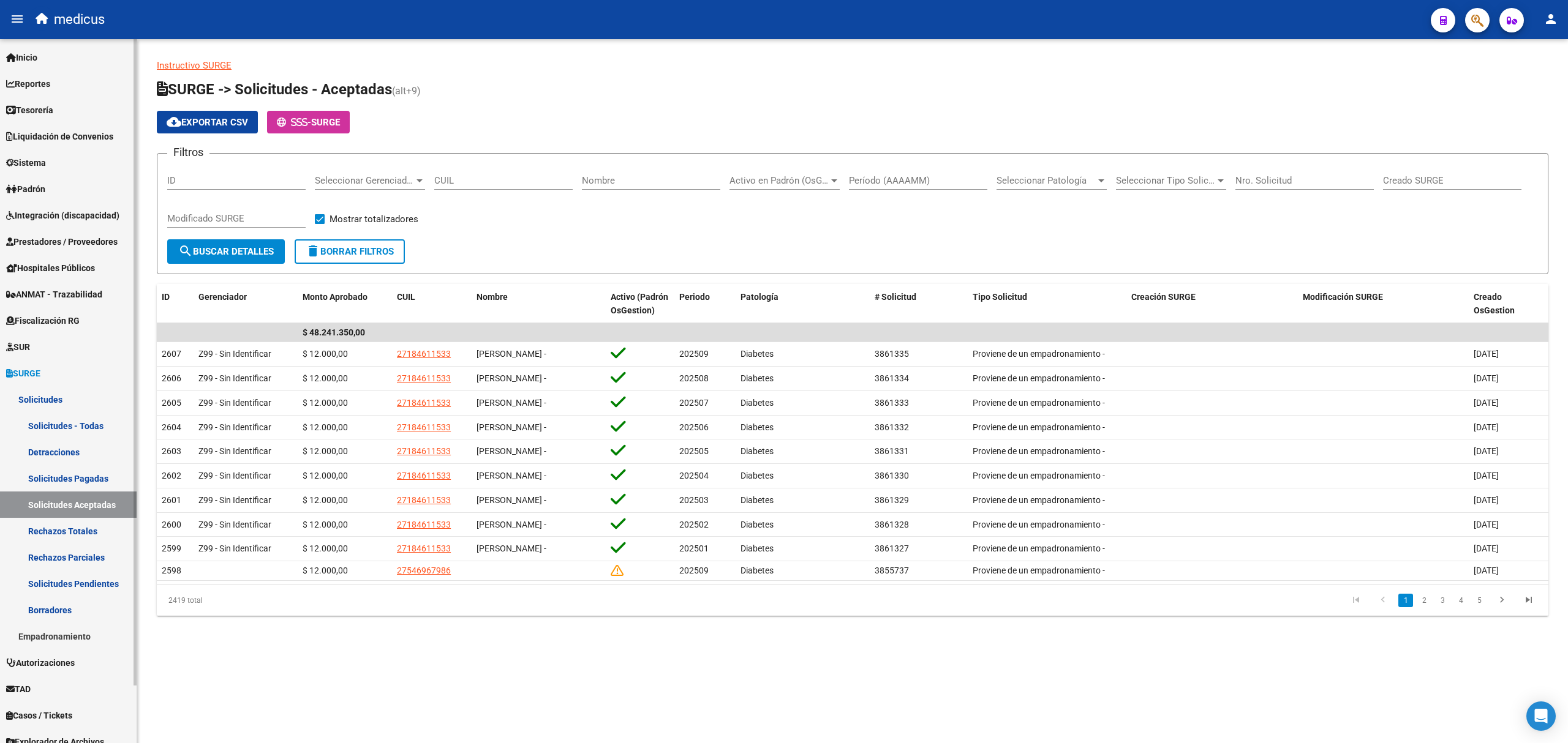
click at [64, 579] on link "Solicitudes Pendientes" at bounding box center [68, 584] width 137 height 26
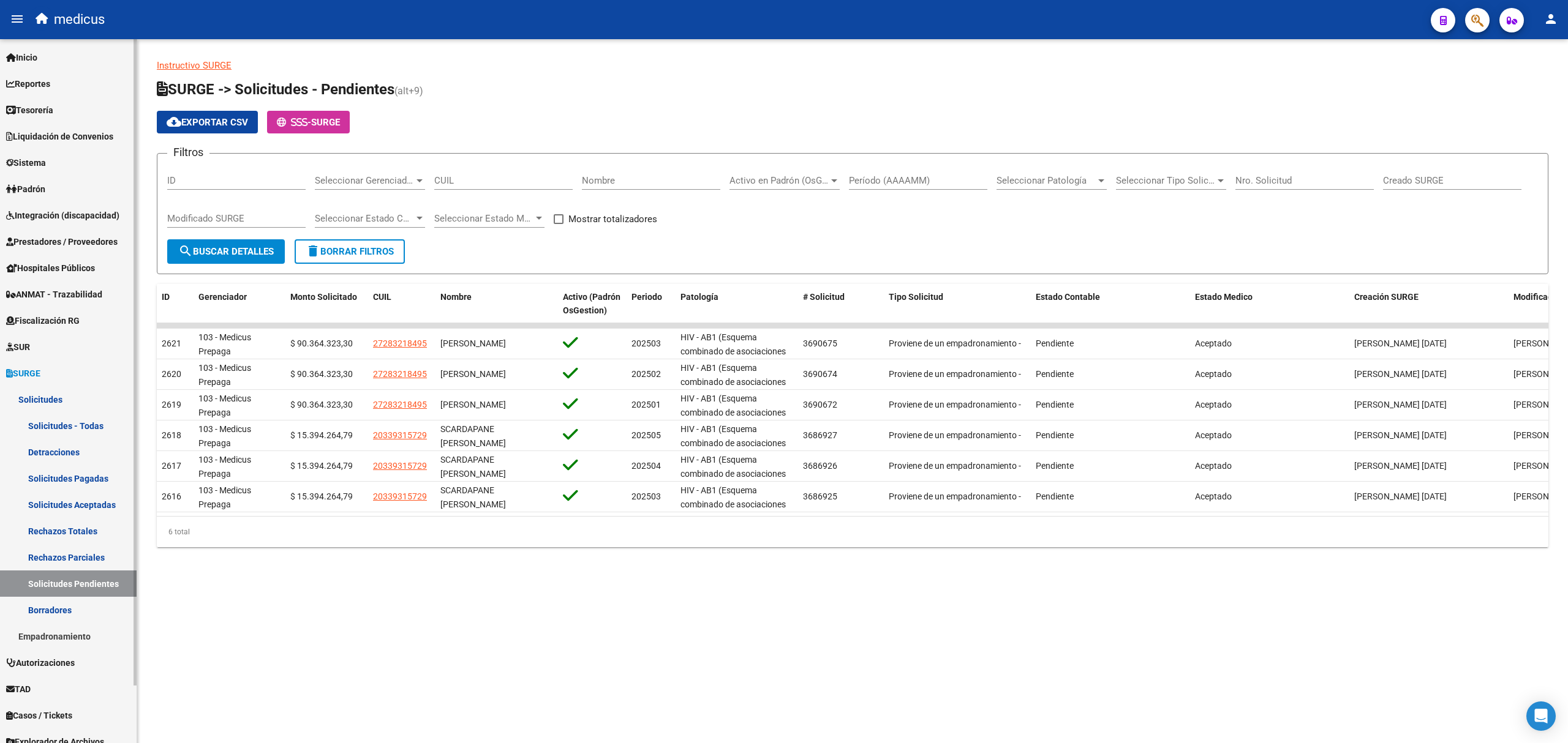
click at [67, 421] on link "Solicitudes - Todas" at bounding box center [68, 426] width 137 height 26
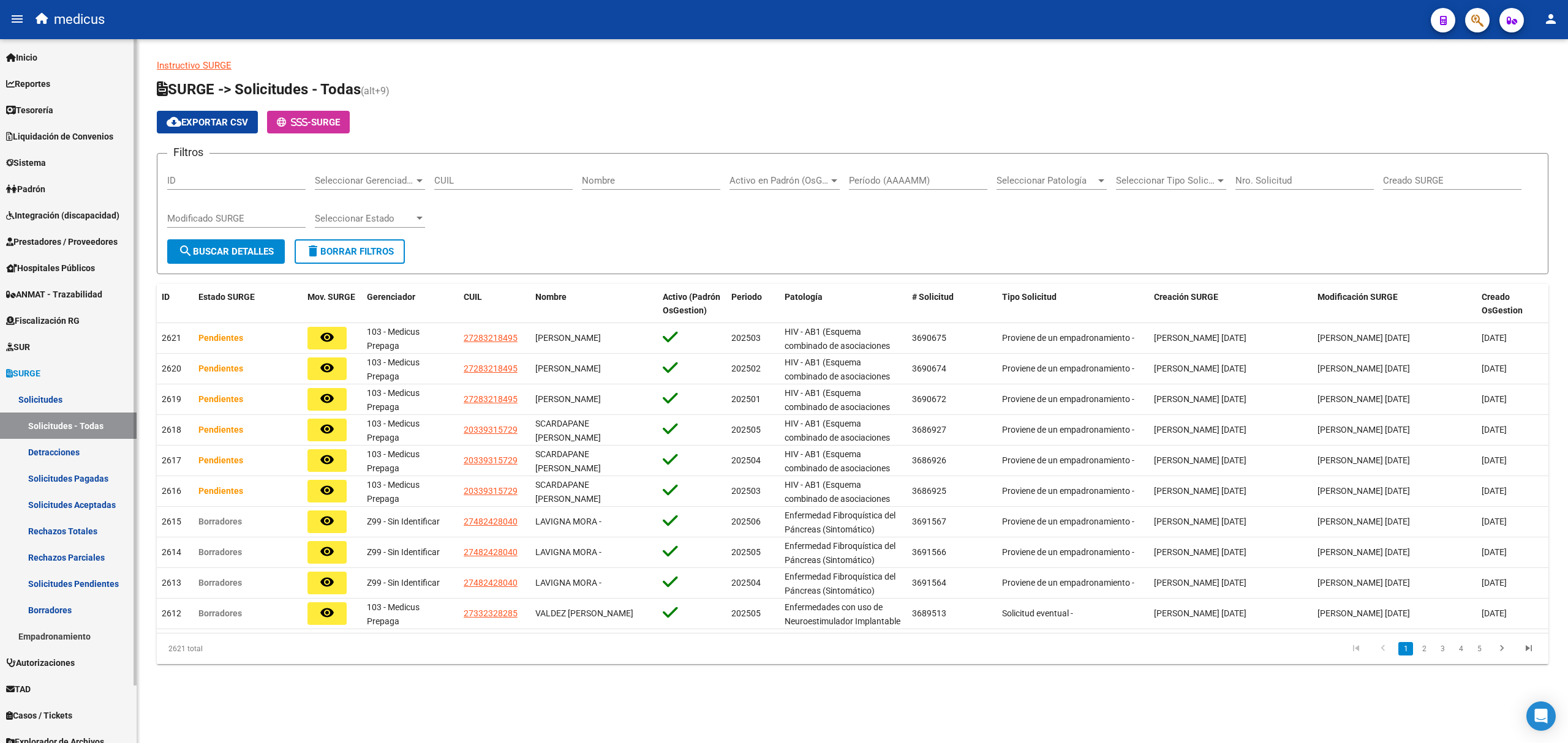
click at [69, 480] on link "Solicitudes Pagadas" at bounding box center [68, 478] width 137 height 26
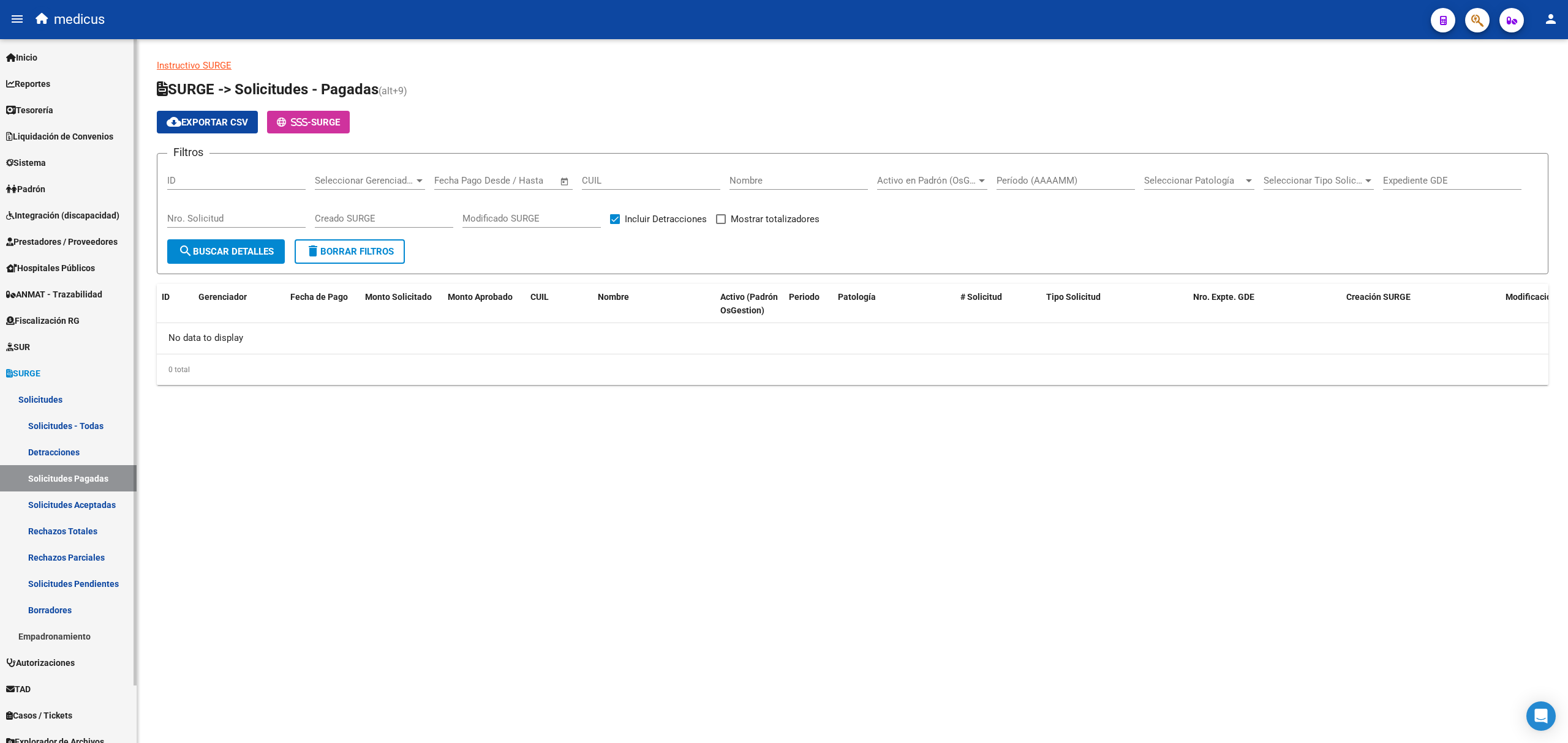
click at [71, 508] on link "Solicitudes Aceptadas" at bounding box center [68, 505] width 137 height 26
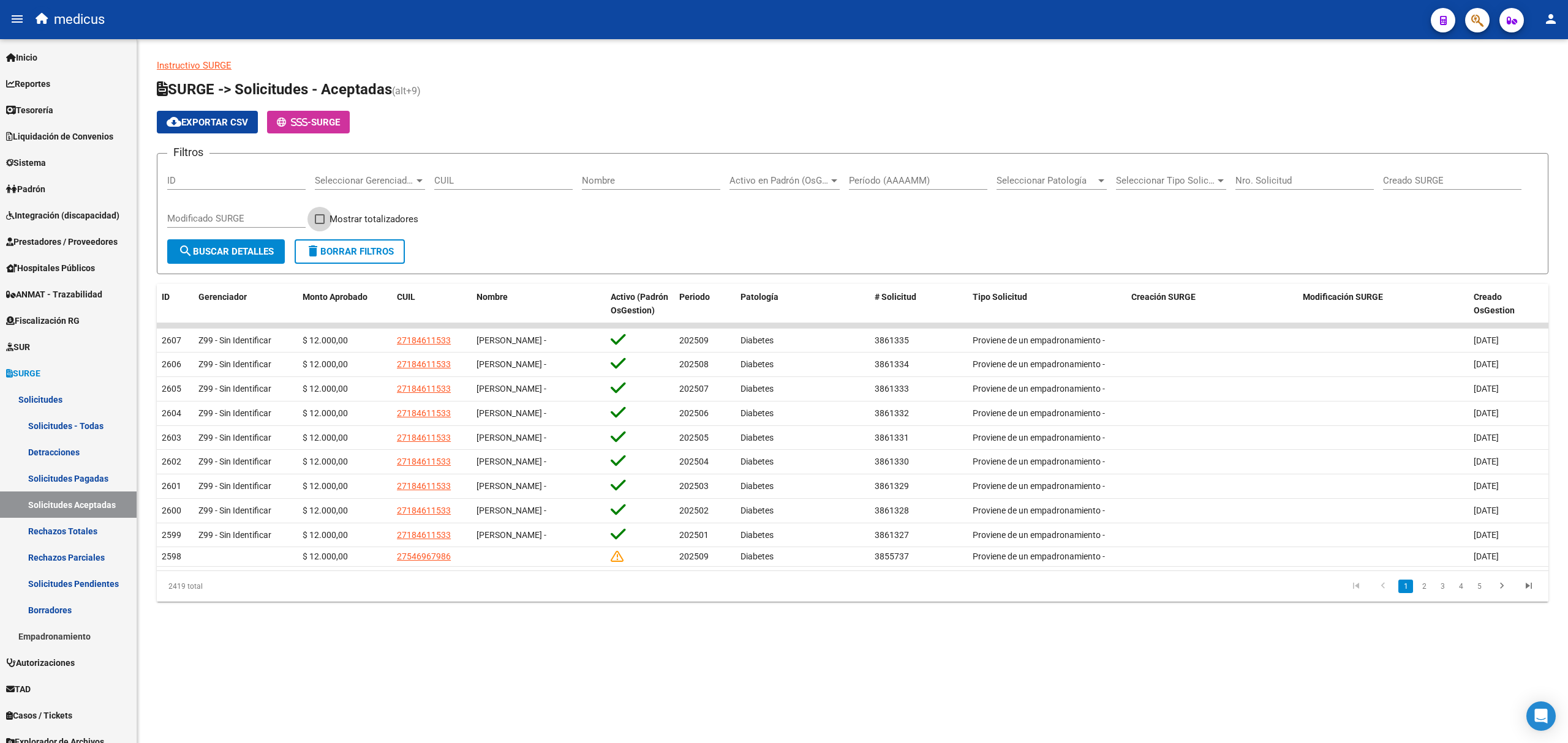
click at [344, 214] on span "Mostrar totalizadores" at bounding box center [374, 219] width 89 height 15
click at [320, 224] on input "Mostrar totalizadores" at bounding box center [319, 224] width 1 height 1
checkbox input "true"
click at [1423, 591] on link "2" at bounding box center [1424, 586] width 15 height 13
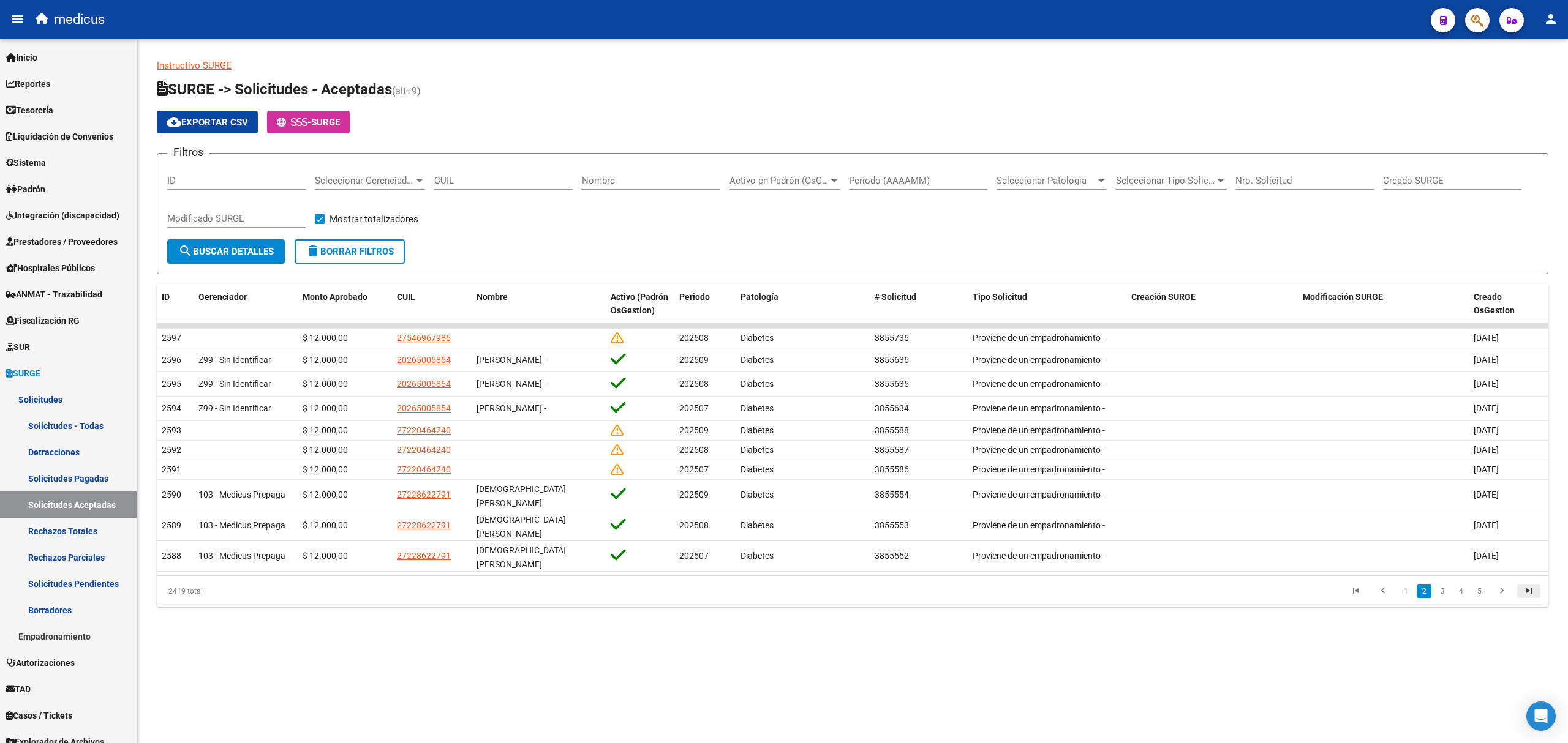
click at [1524, 585] on icon "go to last page" at bounding box center [1528, 592] width 16 height 15
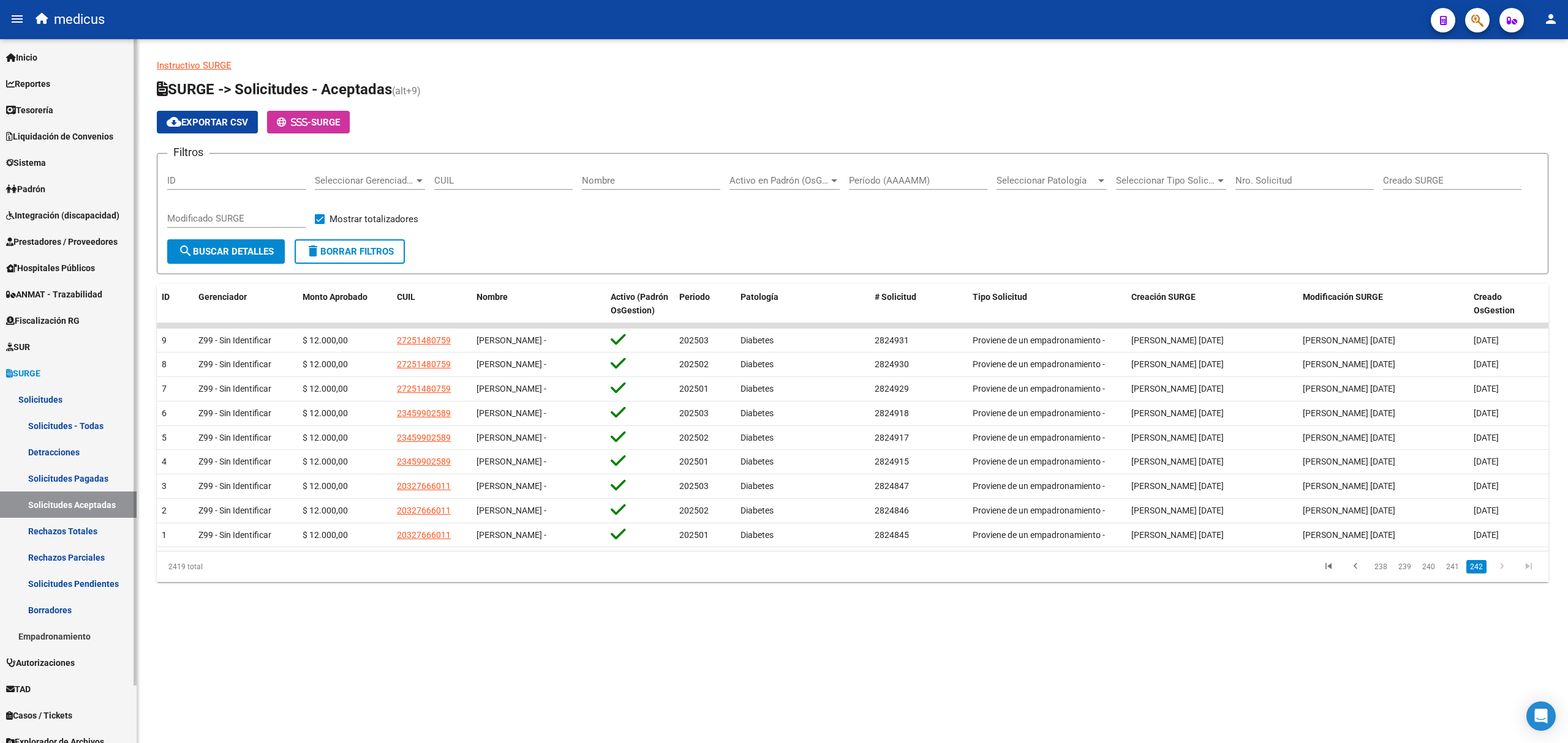
scroll to position [63, 0]
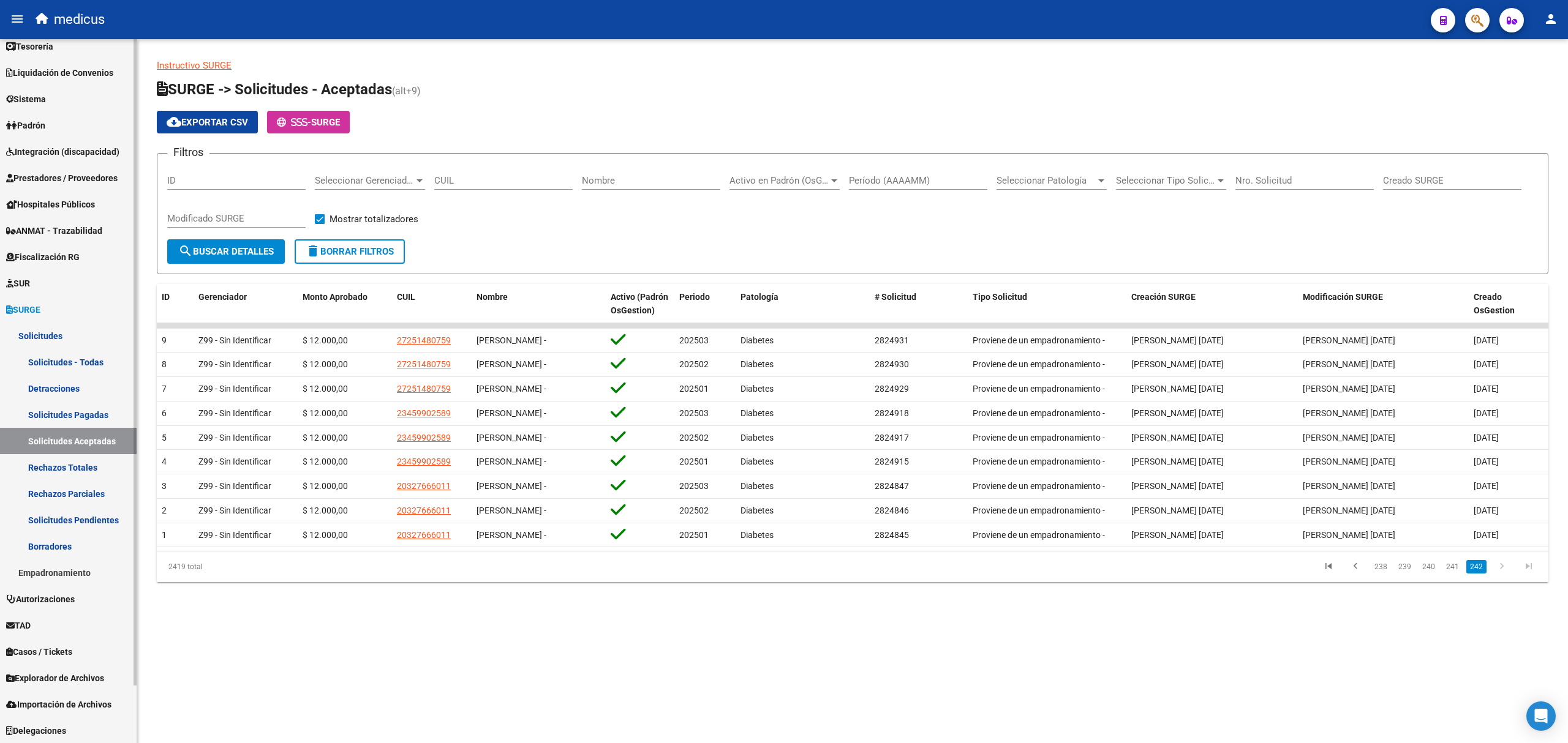
click at [30, 625] on span "TAD" at bounding box center [18, 625] width 24 height 13
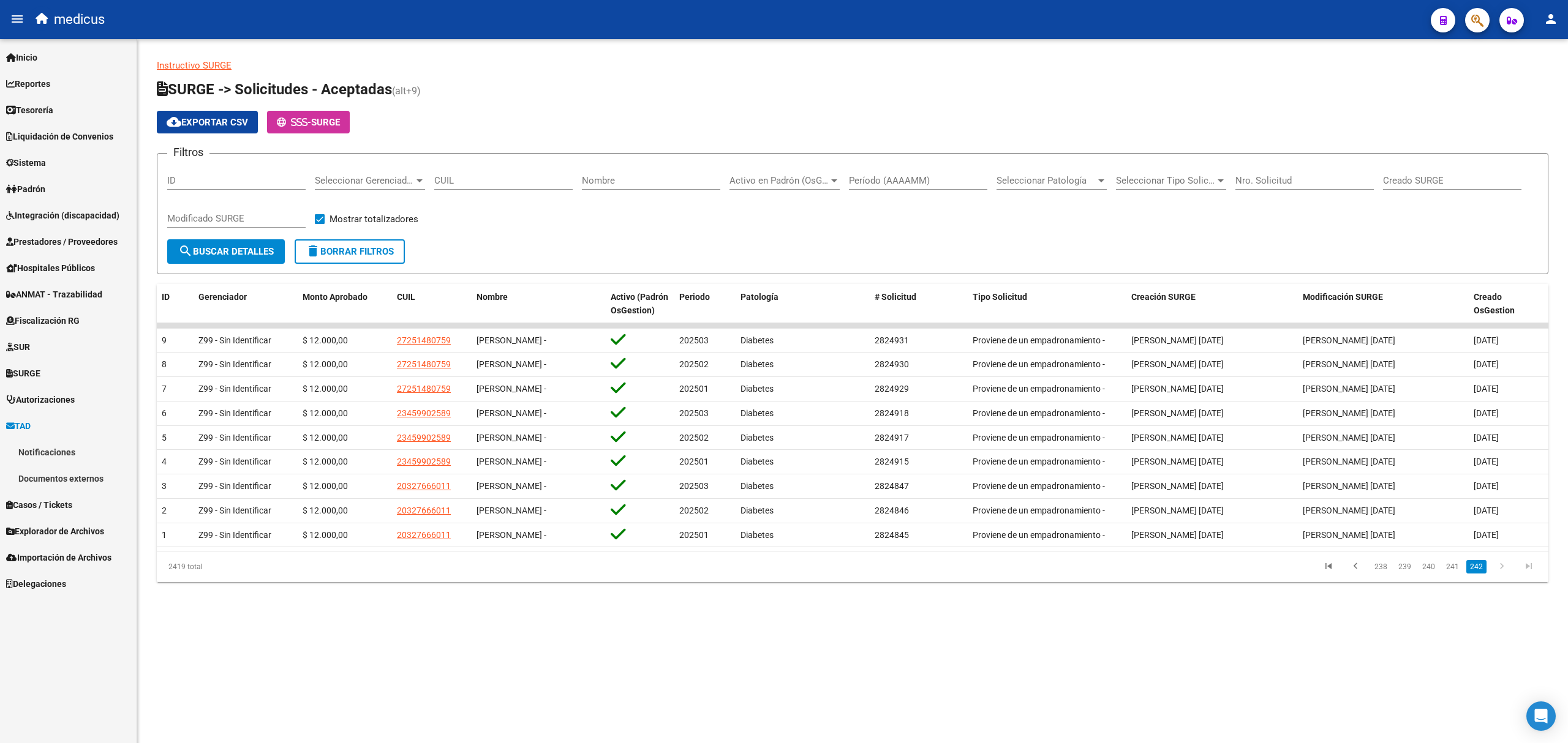
scroll to position [0, 0]
click at [54, 448] on link "Notificaciones" at bounding box center [68, 452] width 137 height 26
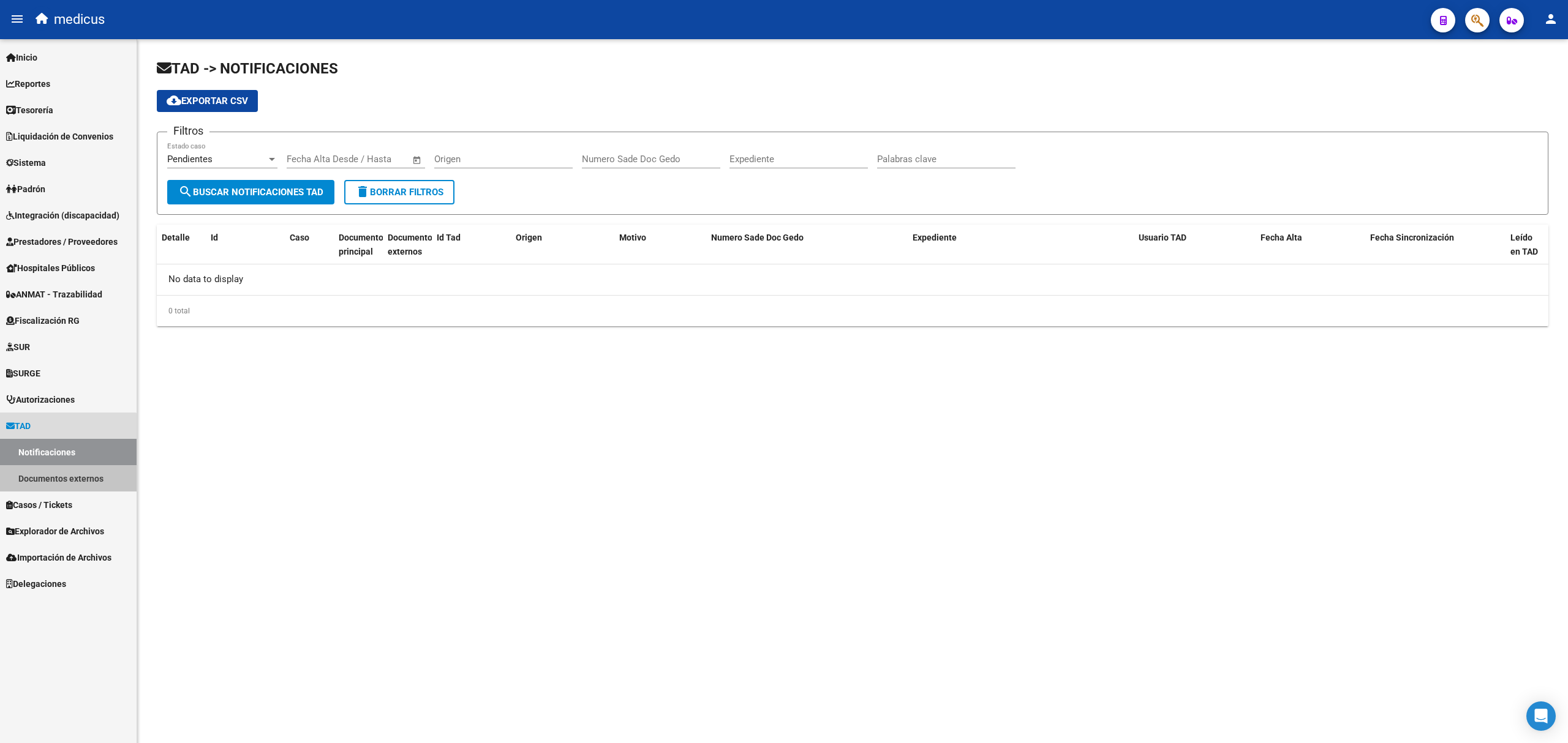
click at [64, 476] on link "Documentos externos" at bounding box center [68, 478] width 137 height 26
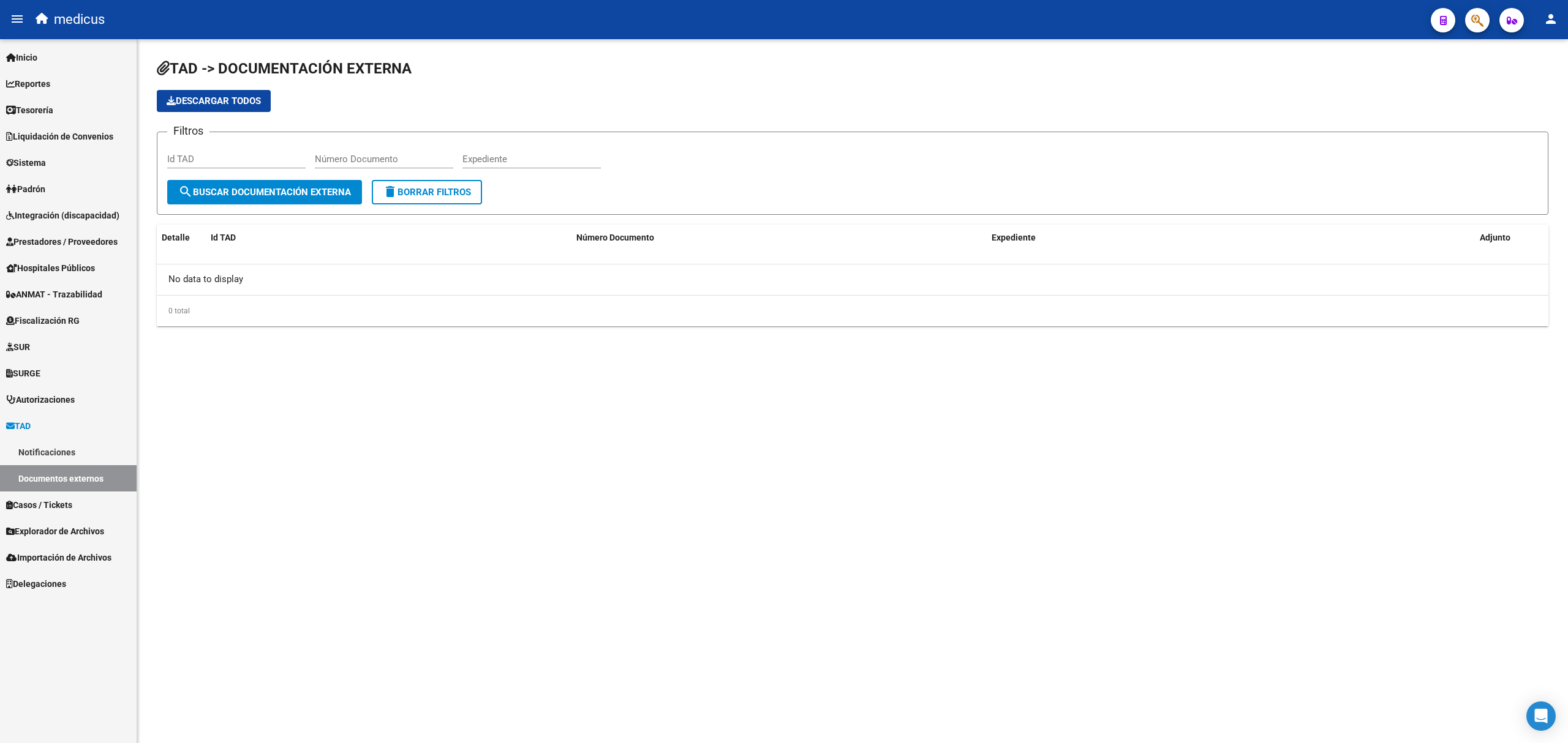
click at [50, 452] on link "Notificaciones" at bounding box center [68, 452] width 137 height 26
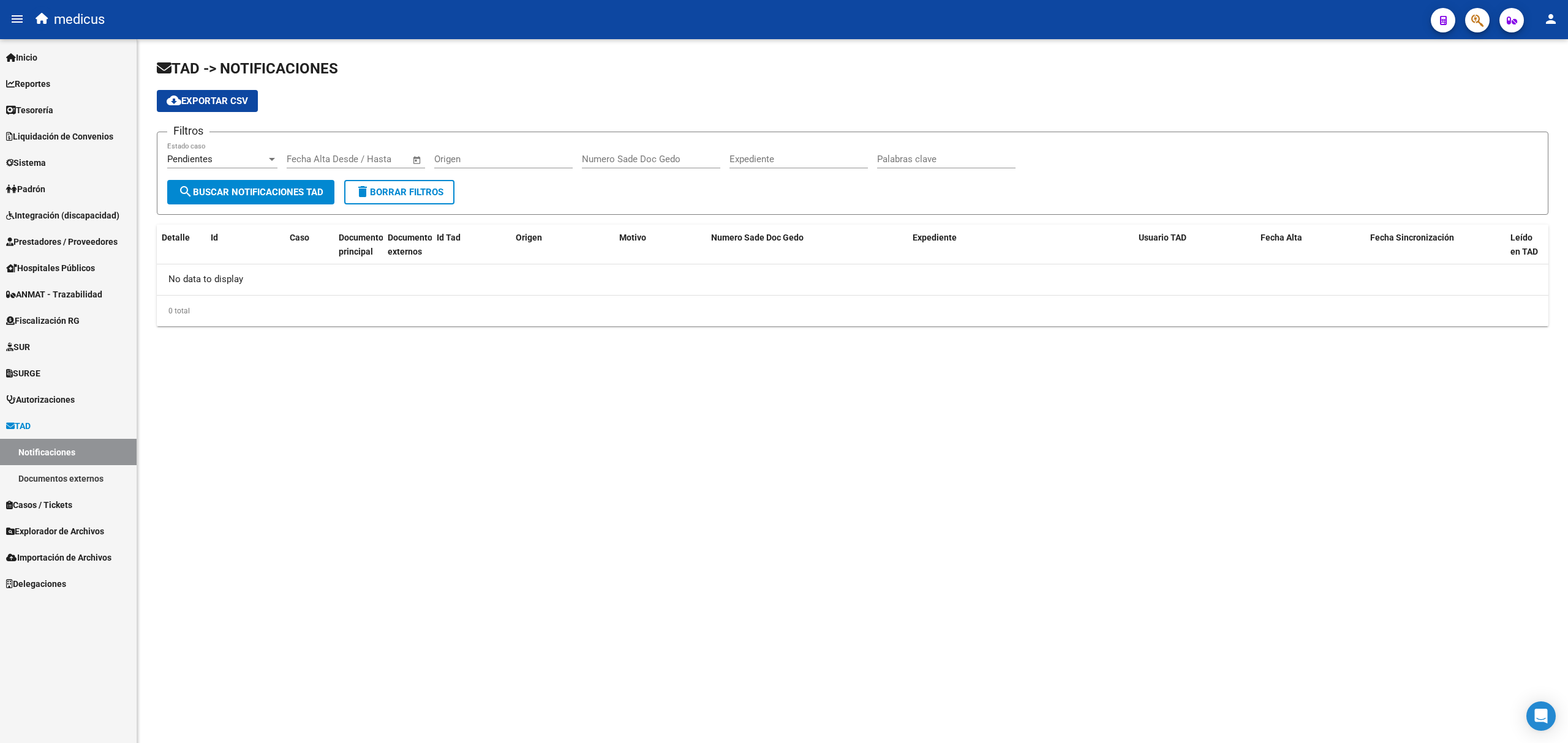
click at [76, 528] on span "Explorador de Archivos" at bounding box center [55, 531] width 98 height 13
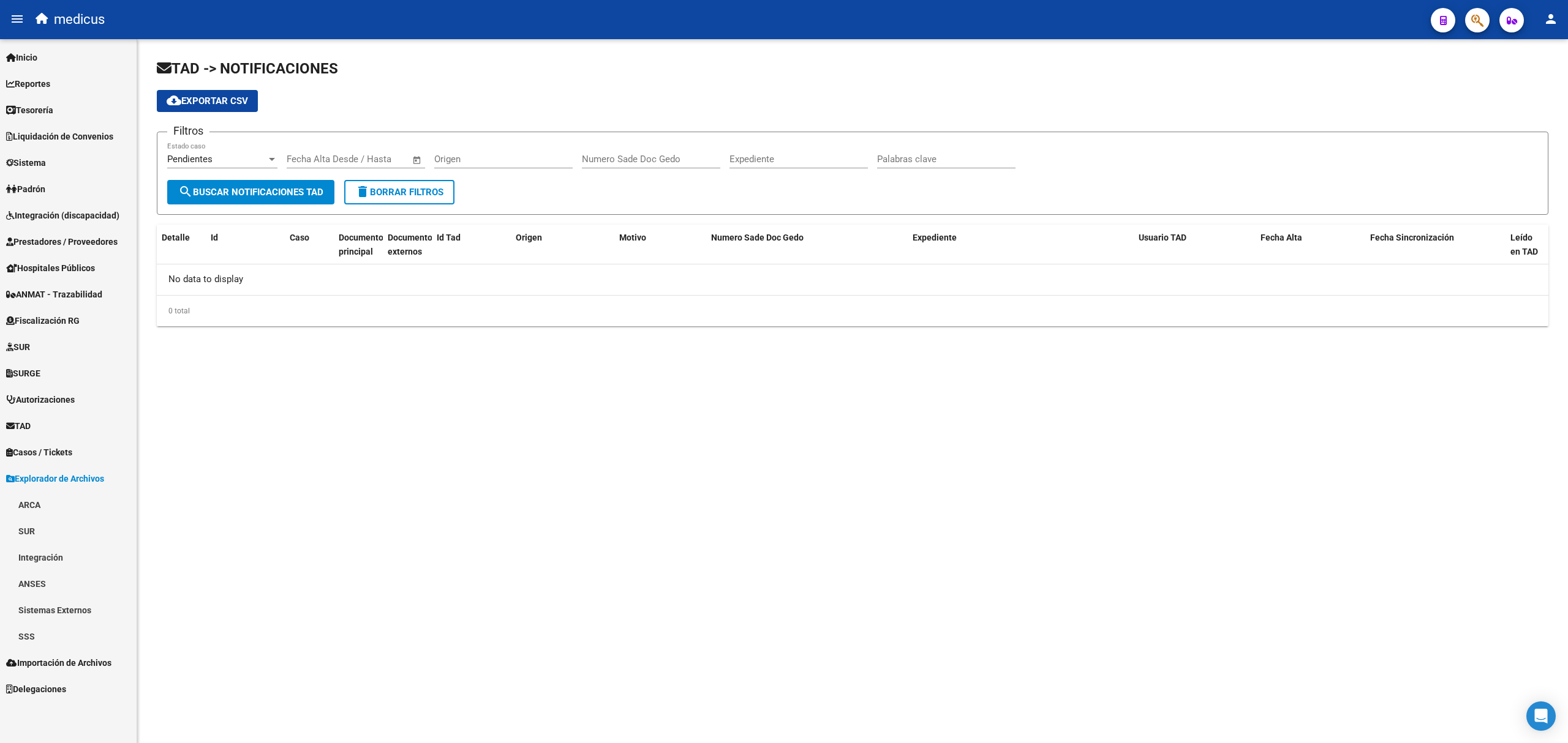
click at [36, 503] on link "ARCA" at bounding box center [68, 505] width 137 height 26
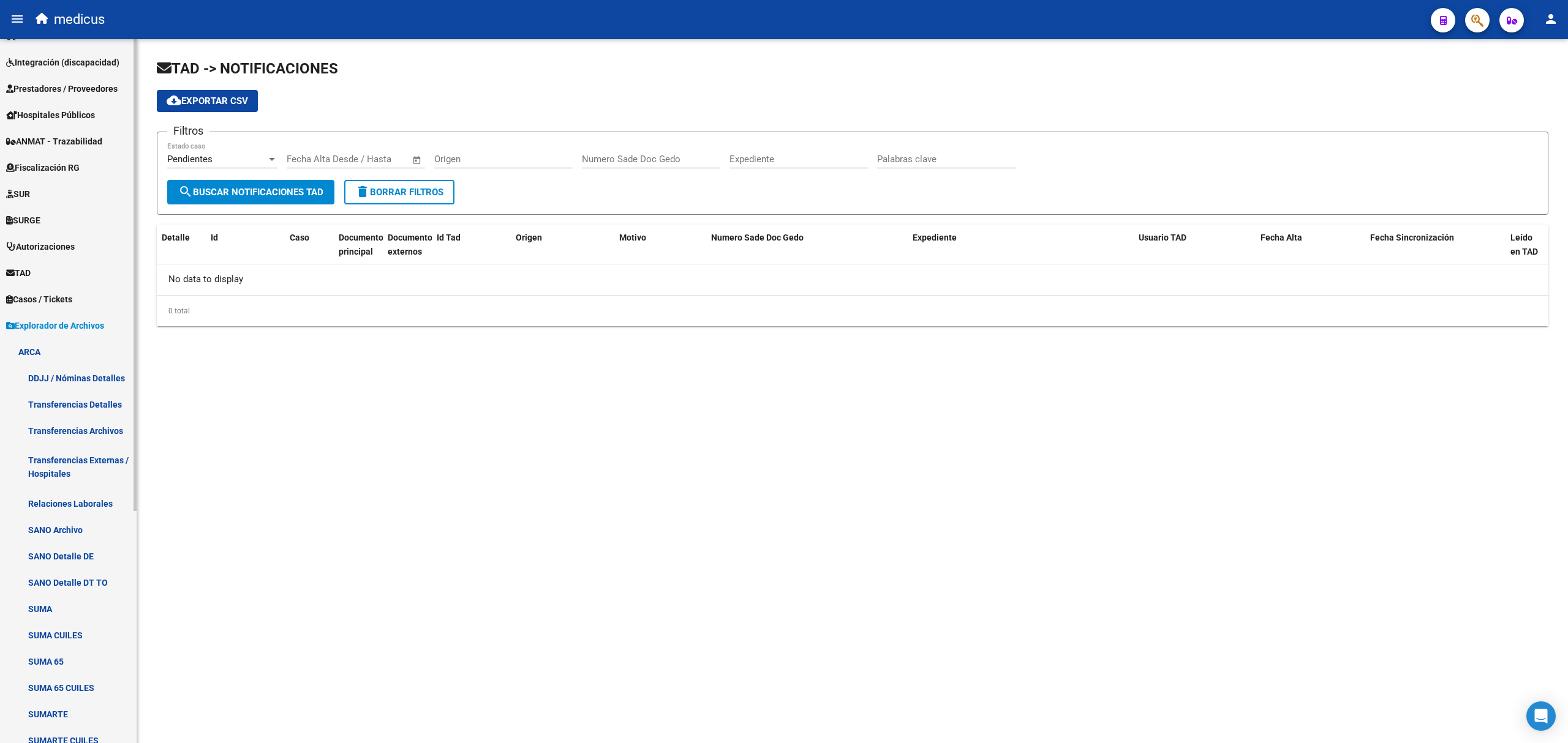
scroll to position [245, 0]
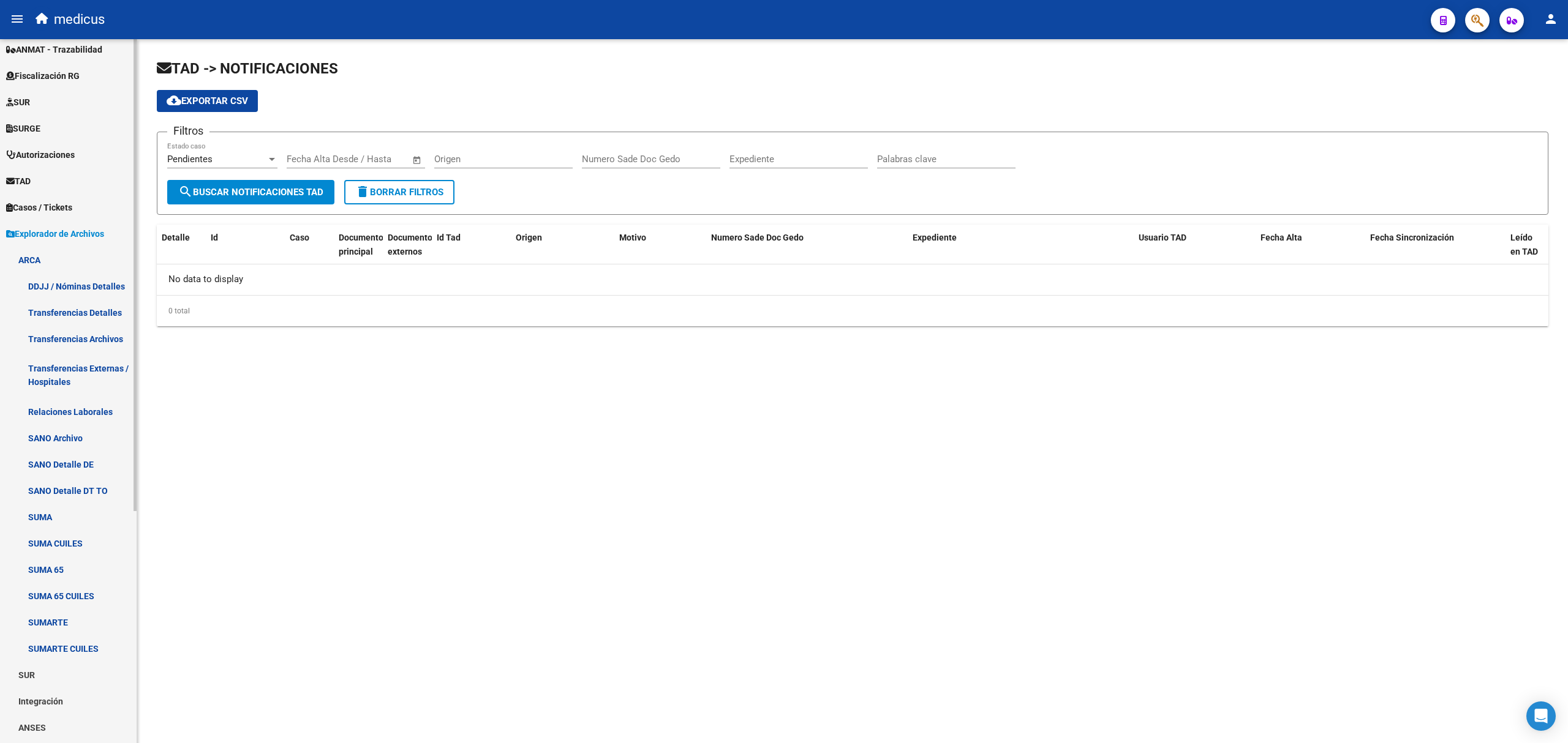
click at [50, 516] on link "SUMA" at bounding box center [68, 517] width 137 height 26
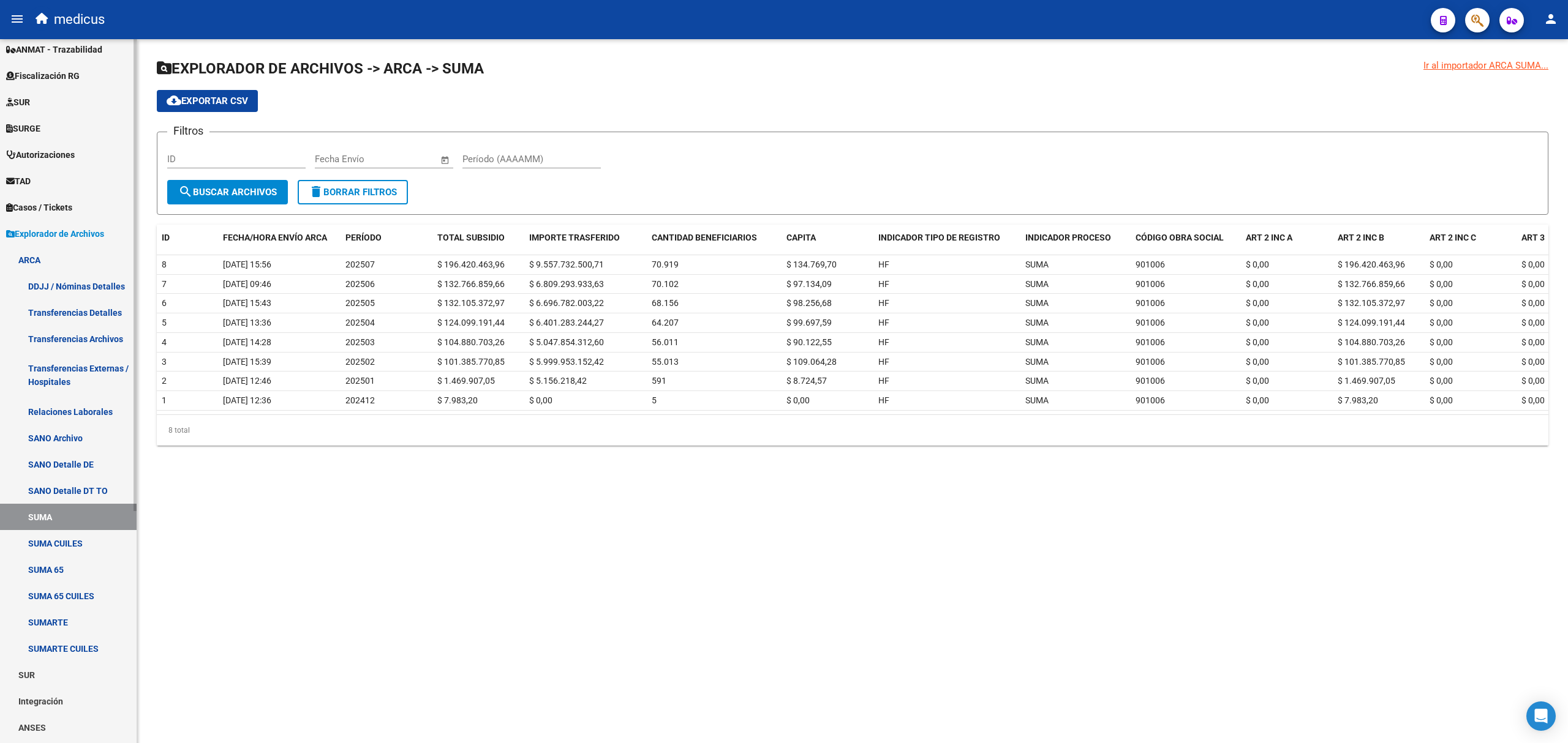
click at [75, 407] on link "Relaciones Laborales" at bounding box center [68, 411] width 137 height 26
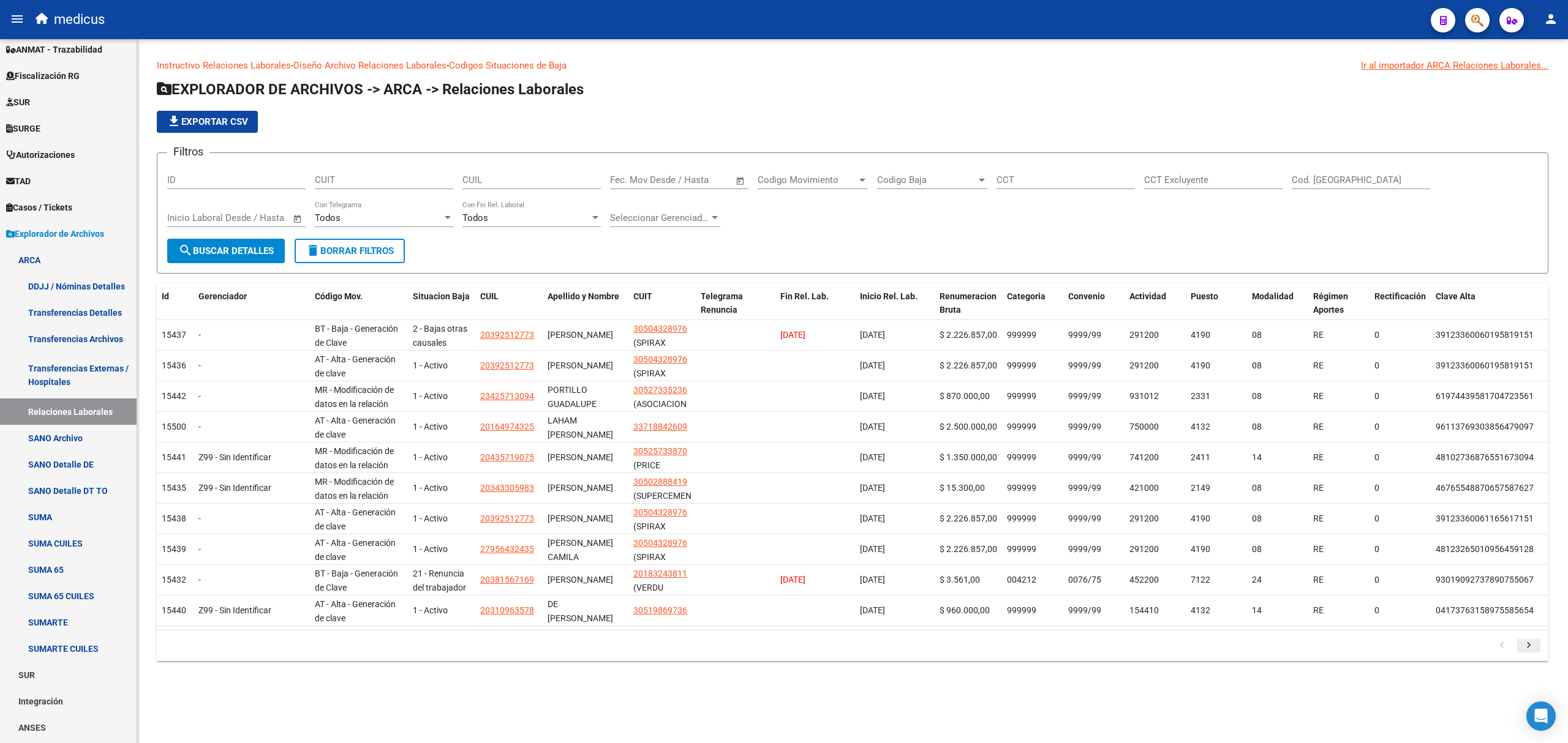
click at [1527, 655] on icon "go to next page" at bounding box center [1528, 647] width 16 height 15
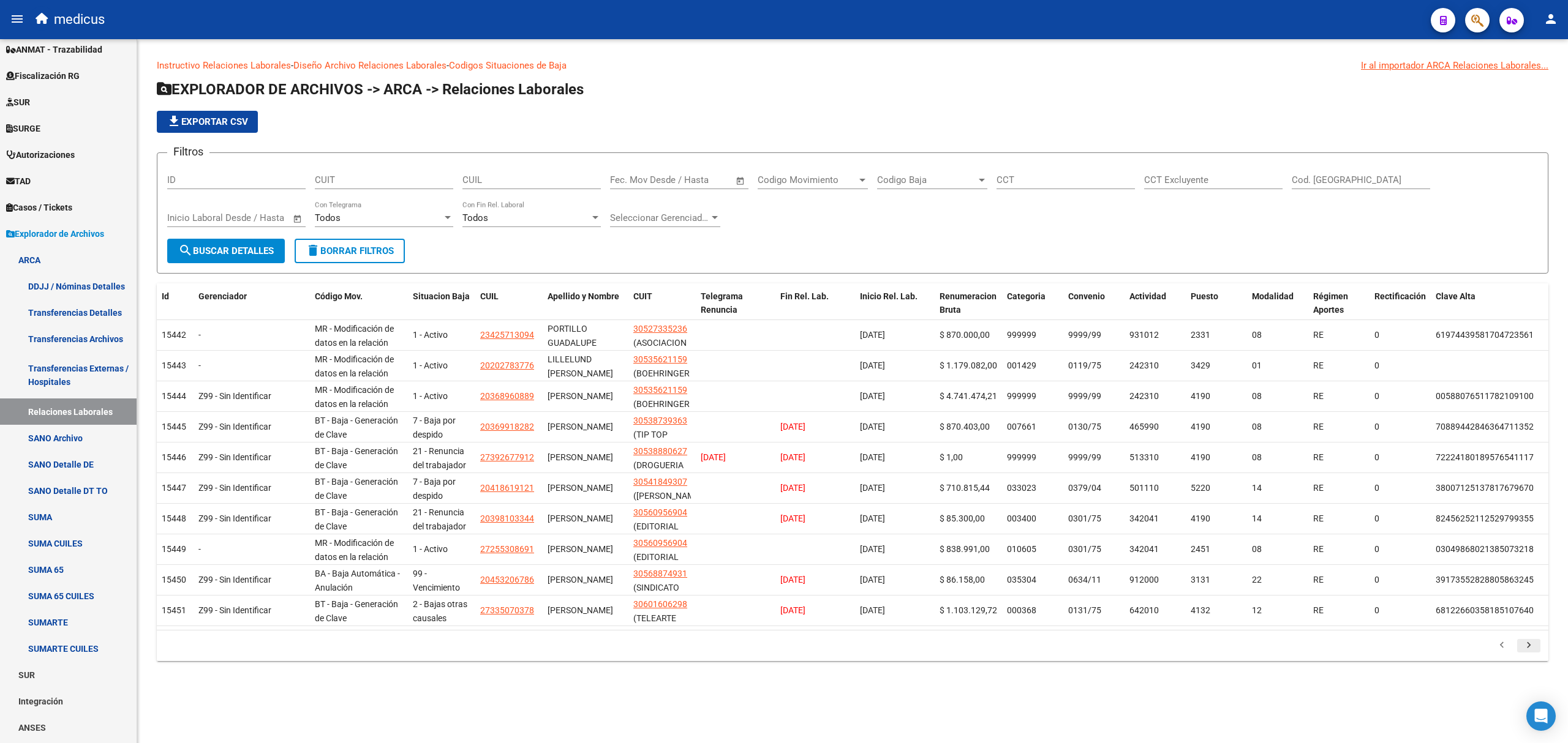
click at [1527, 655] on icon "go to next page" at bounding box center [1528, 647] width 16 height 15
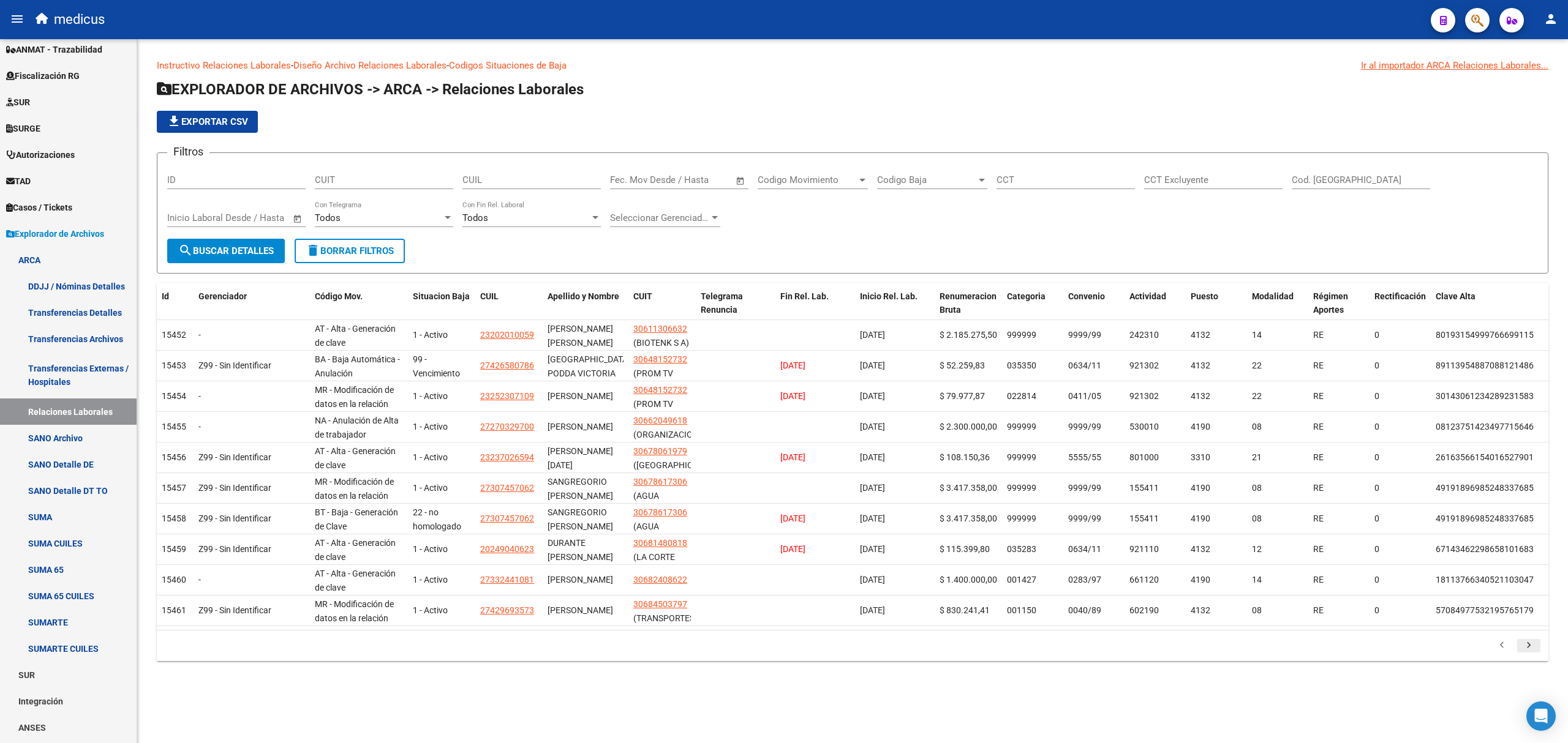
click at [1527, 655] on icon "go to next page" at bounding box center [1528, 647] width 16 height 15
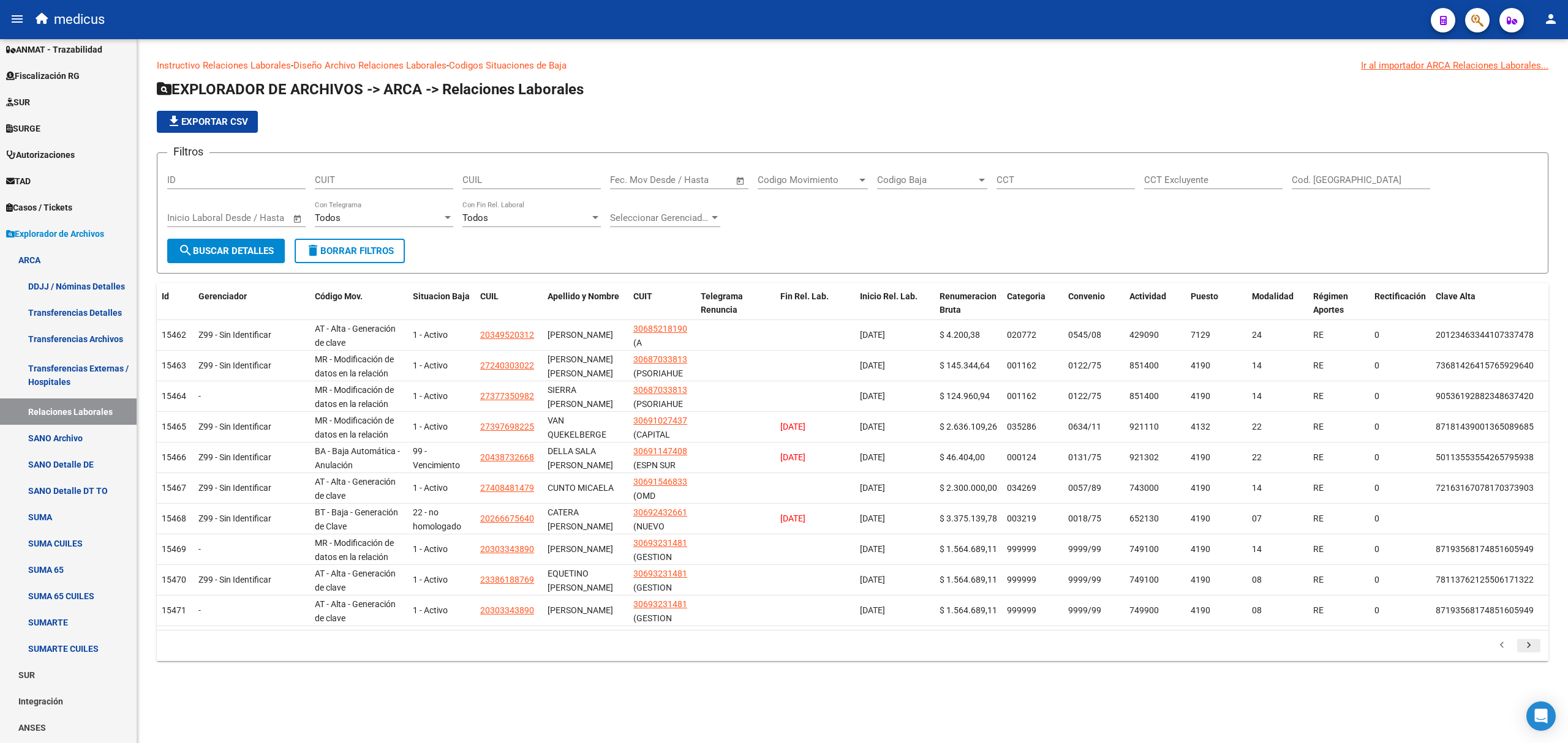
click at [1527, 655] on icon "go to next page" at bounding box center [1528, 647] width 16 height 15
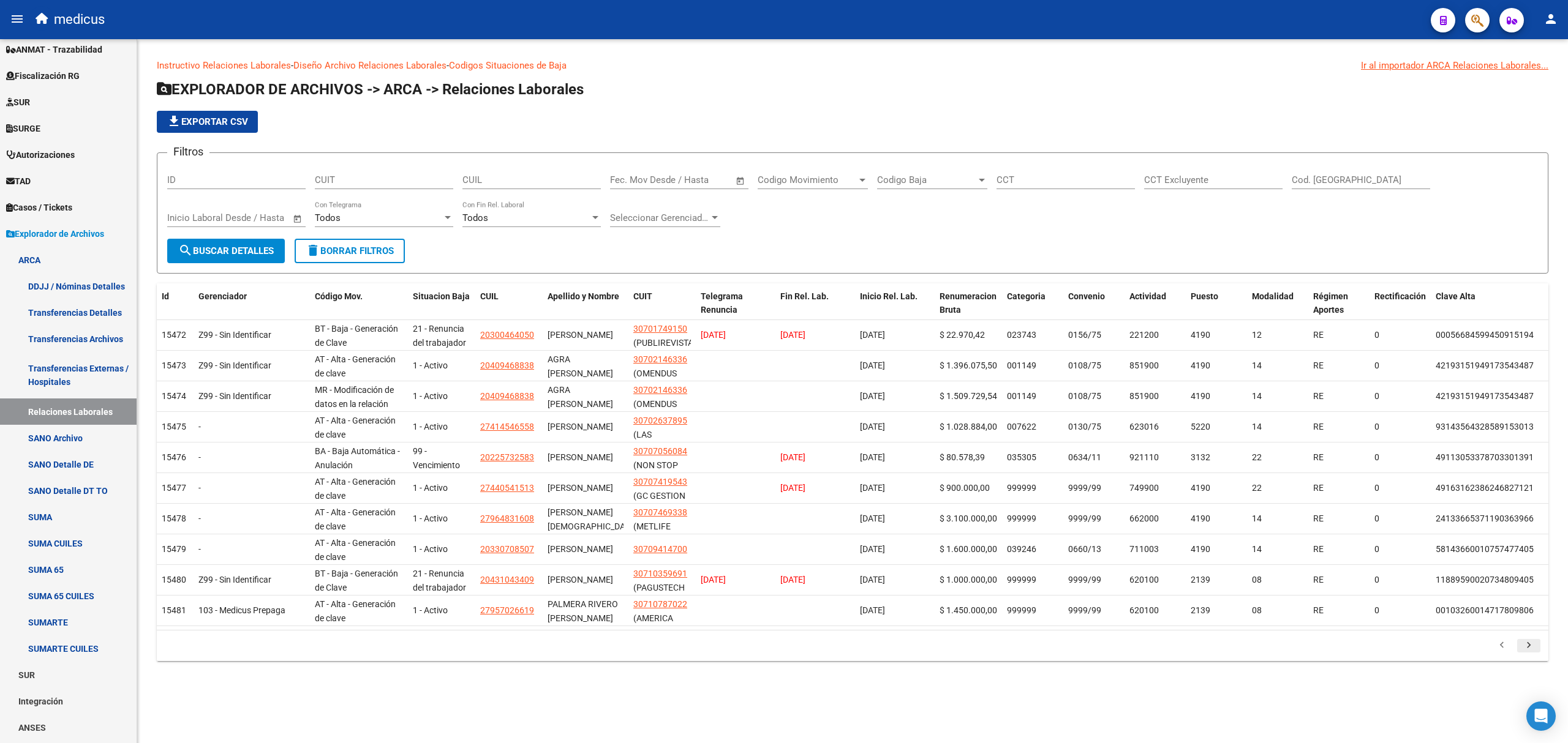
click at [1527, 655] on icon "go to next page" at bounding box center [1528, 647] width 16 height 15
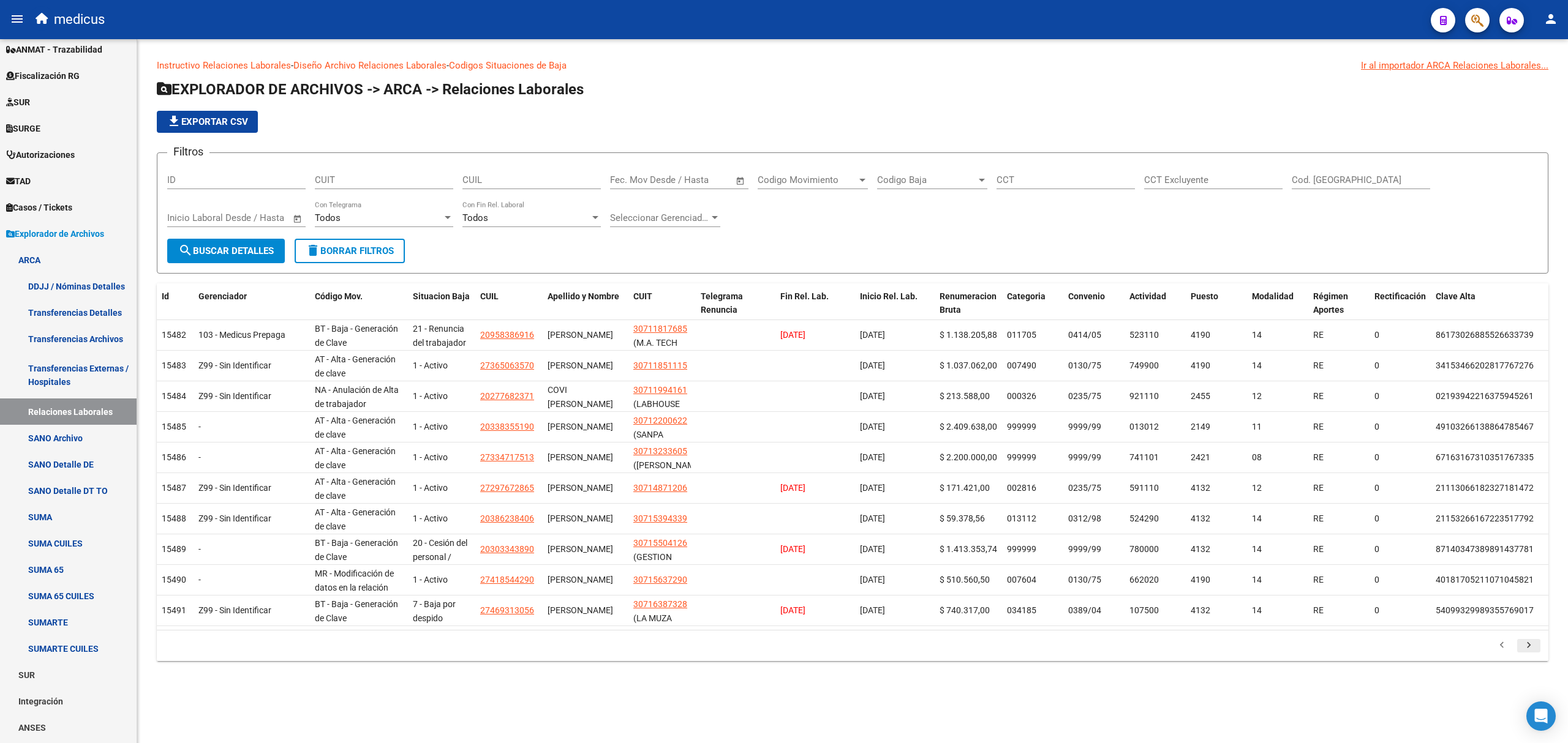
click at [1527, 655] on icon "go to next page" at bounding box center [1528, 647] width 16 height 15
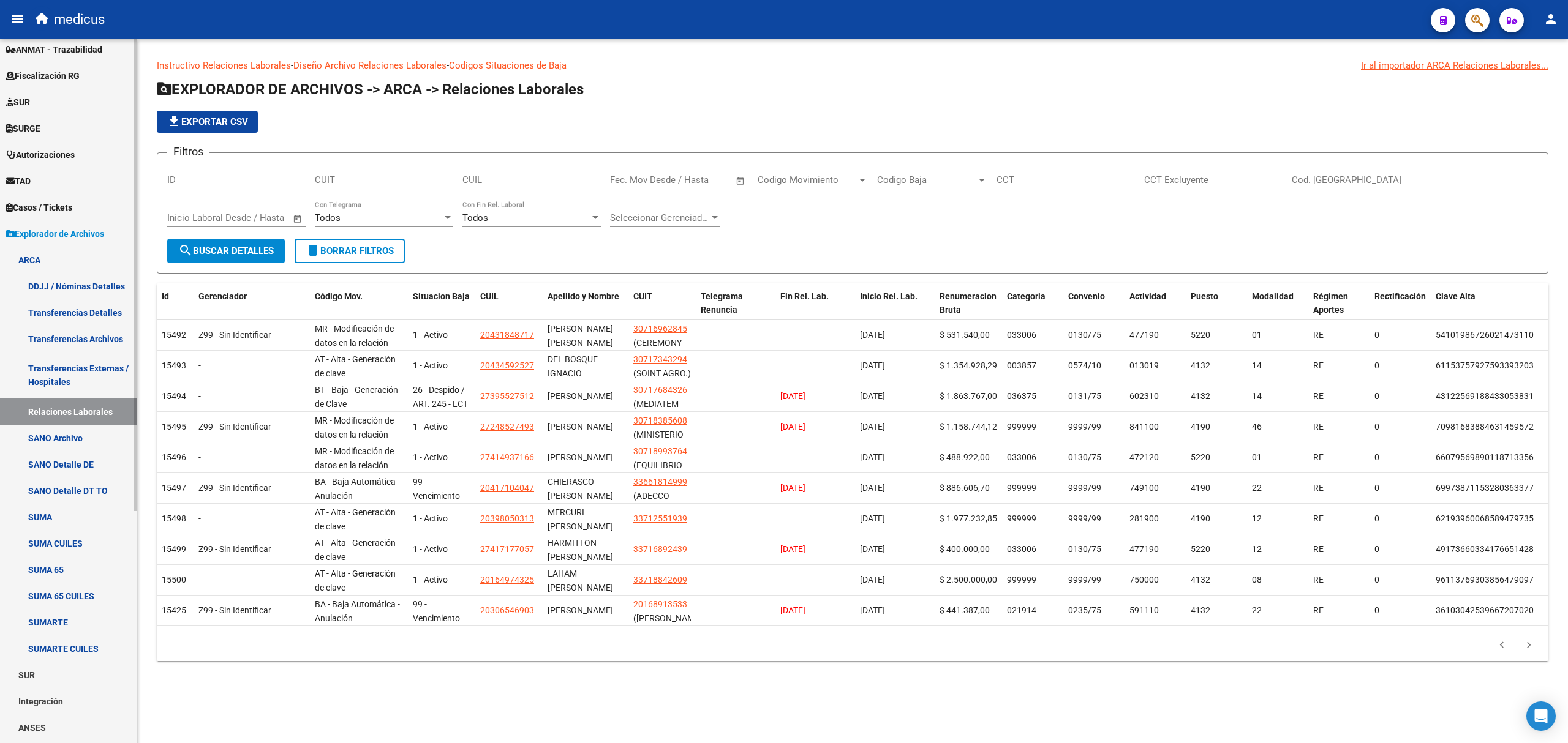
click at [81, 307] on link "Transferencias Detalles" at bounding box center [68, 312] width 137 height 26
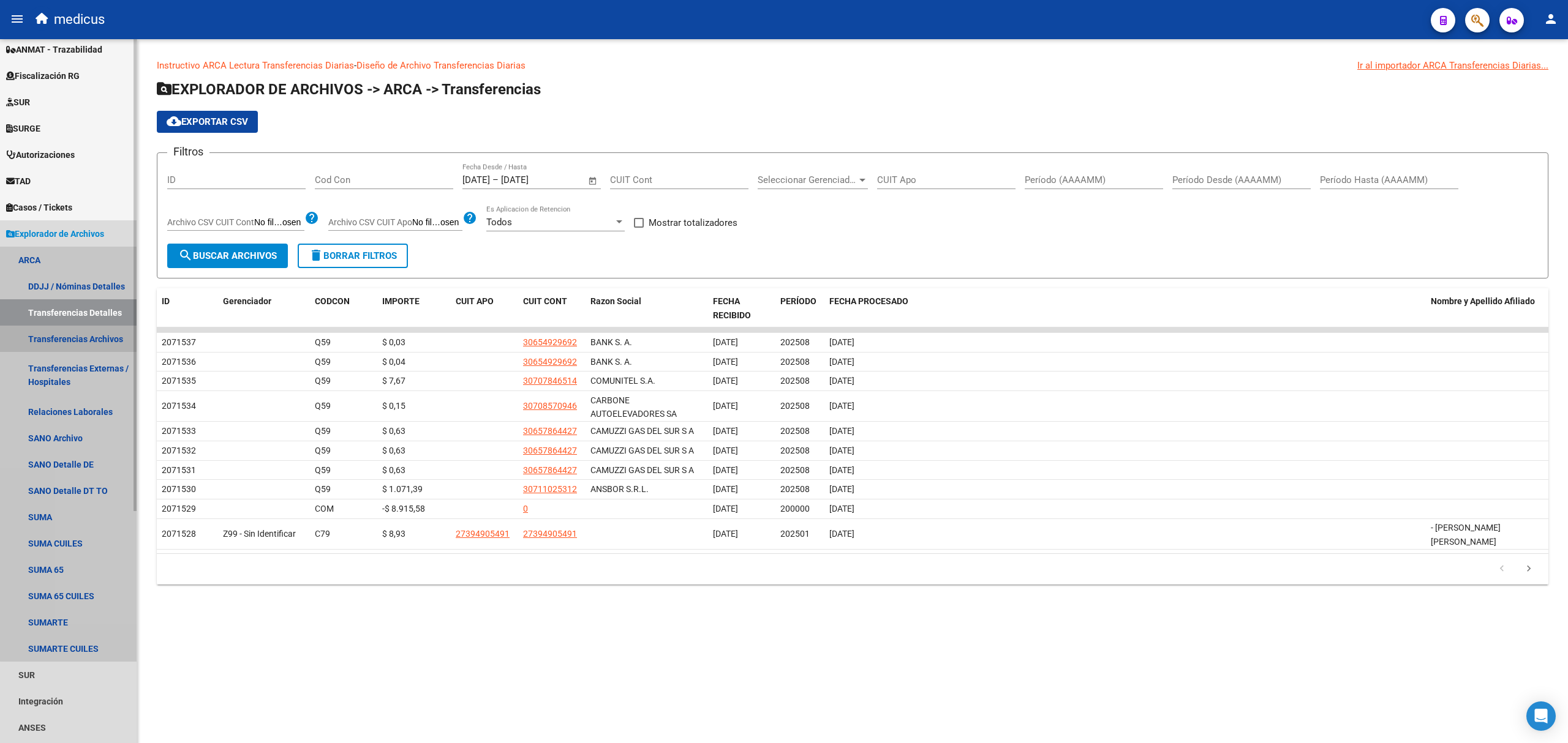
click at [79, 336] on link "Transferencias Archivos" at bounding box center [68, 339] width 137 height 26
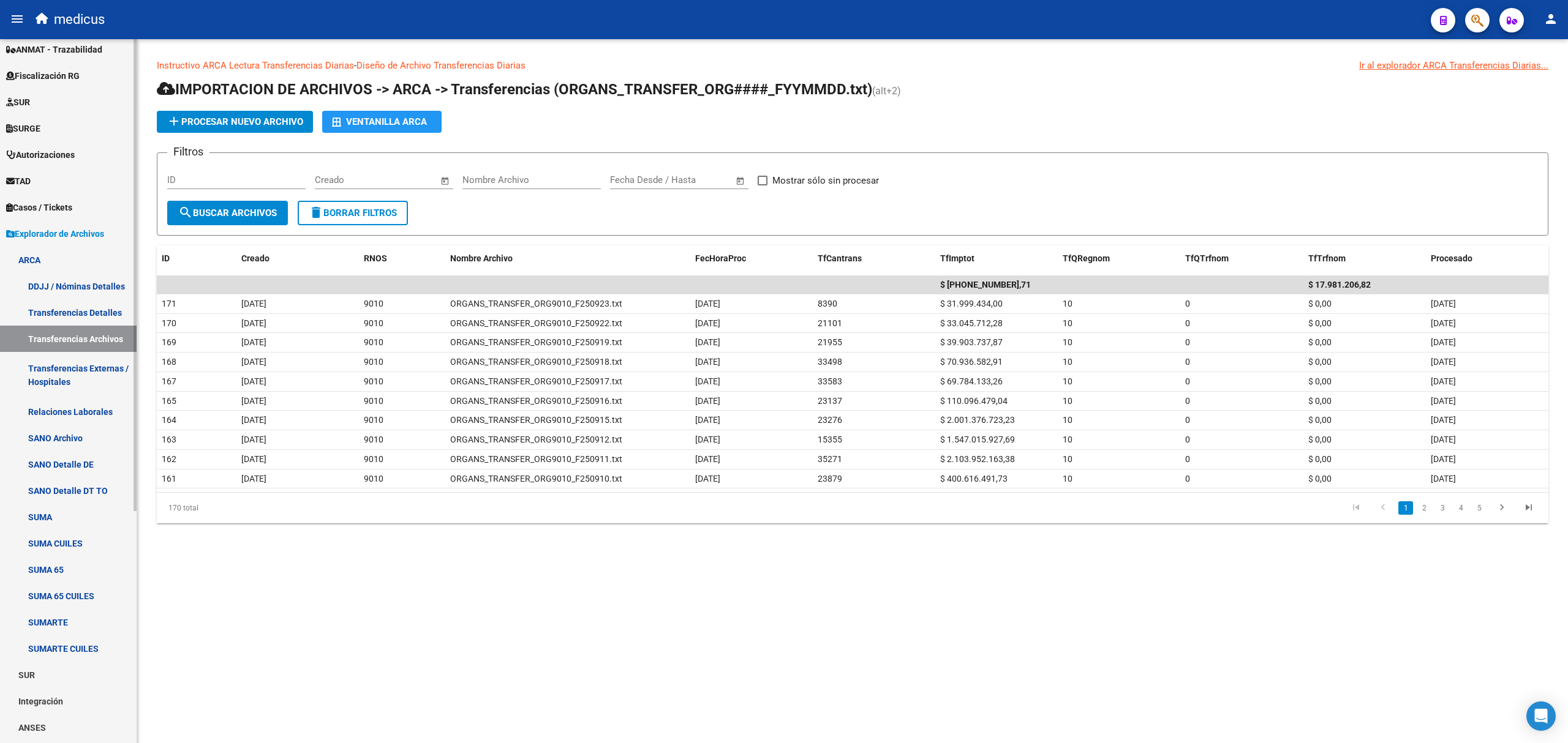
click at [57, 232] on span "Explorador de Archivos" at bounding box center [55, 234] width 98 height 13
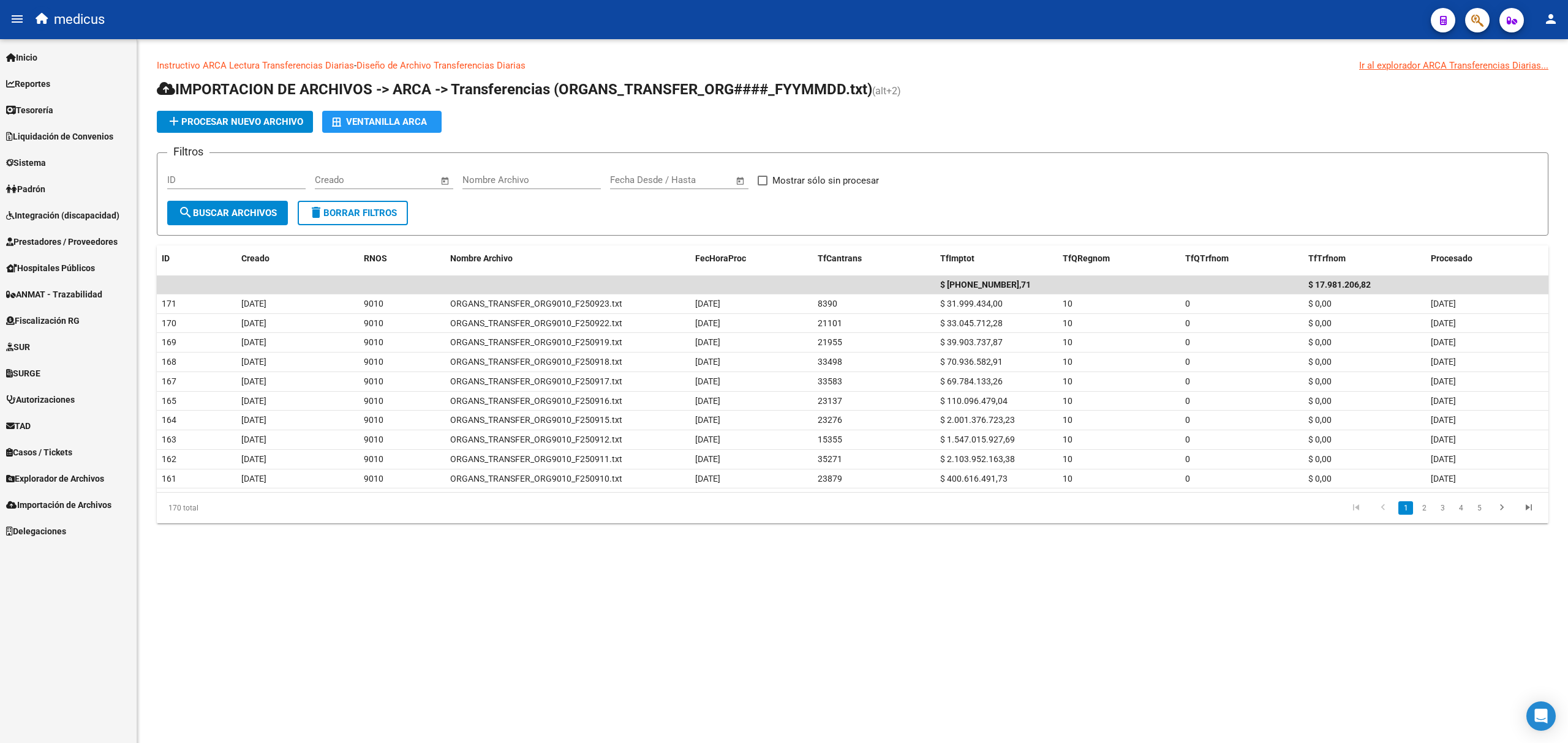
click at [46, 79] on span "Reportes" at bounding box center [28, 84] width 44 height 13
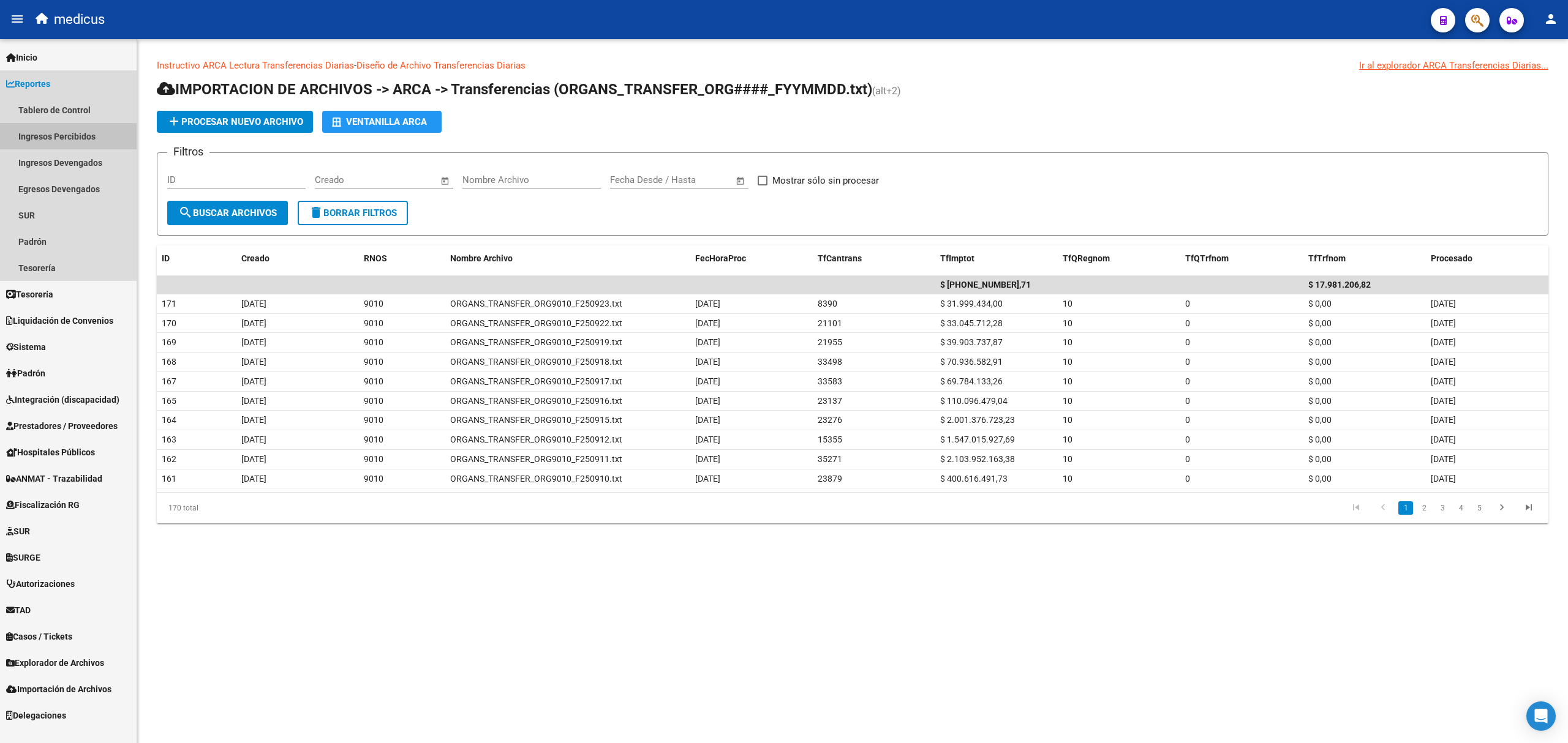
click at [69, 136] on link "Ingresos Percibidos" at bounding box center [68, 136] width 137 height 26
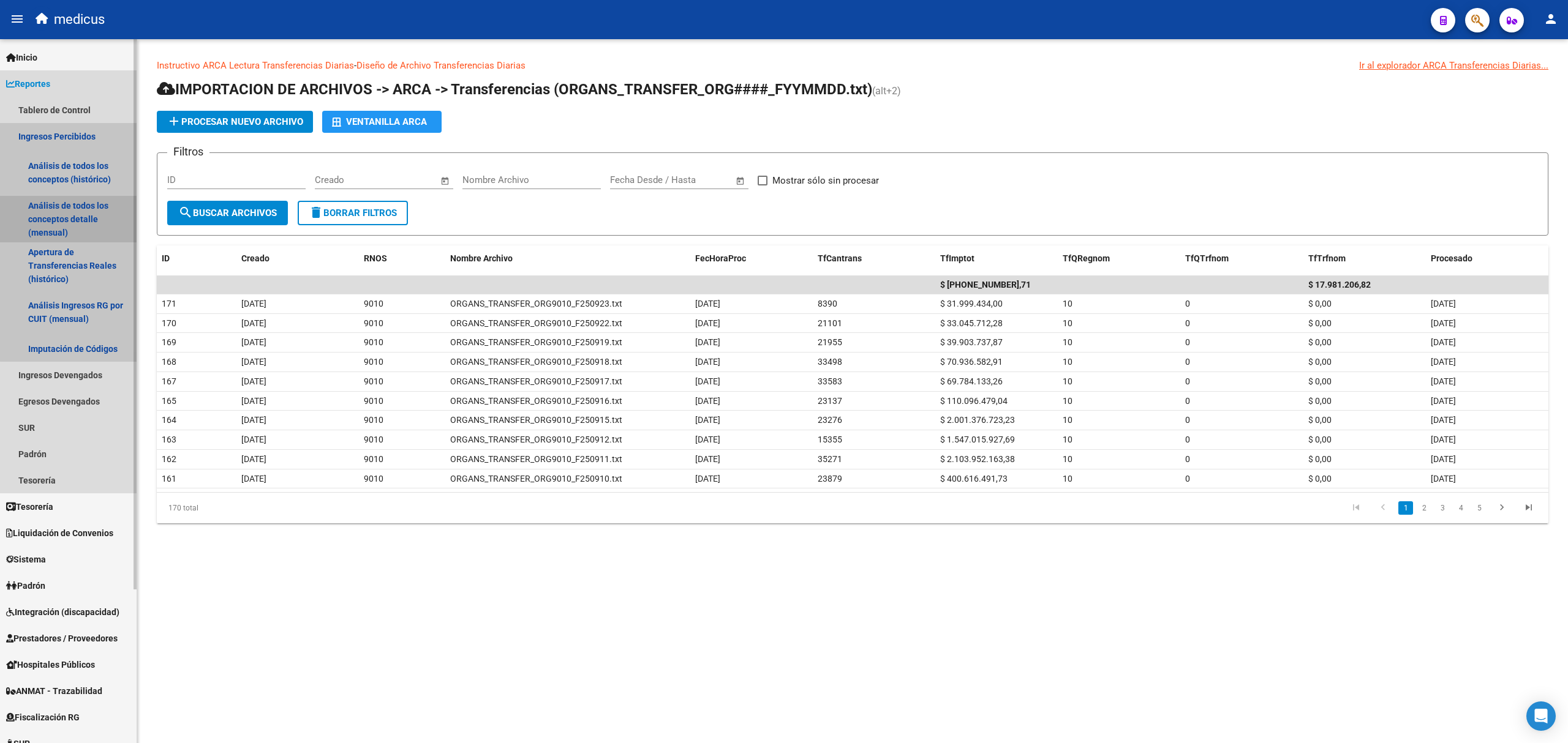
click at [71, 215] on link "Análisis de todos los conceptos detalle (mensual)" at bounding box center [68, 219] width 137 height 46
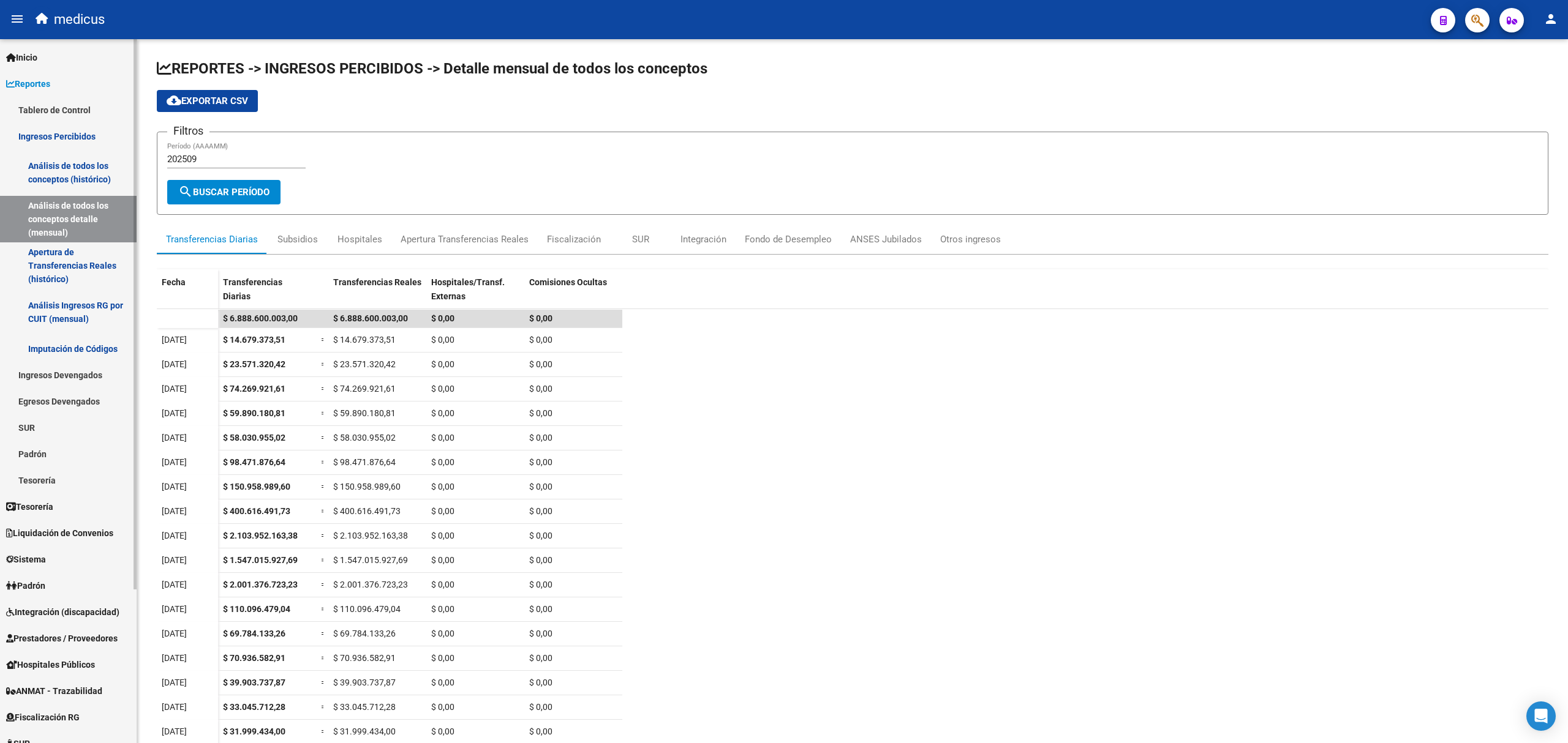
click at [67, 167] on link "Análisis de todos los conceptos (histórico)" at bounding box center [68, 172] width 137 height 46
